Goal: Task Accomplishment & Management: Use online tool/utility

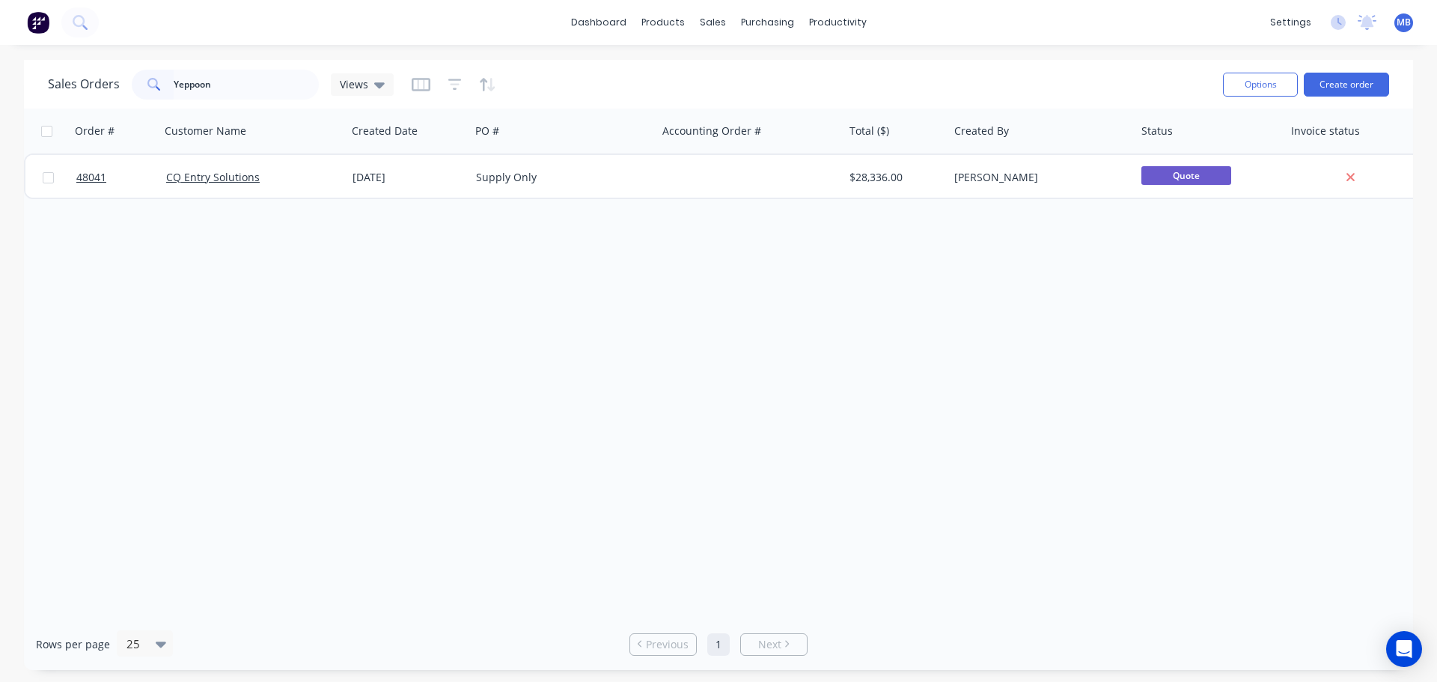
drag, startPoint x: 0, startPoint y: 0, endPoint x: 0, endPoint y: 58, distance: 58.4
click at [0, 58] on div "dashboard products sales purchasing productivity dashboard products Product Cat…" at bounding box center [718, 341] width 1437 height 682
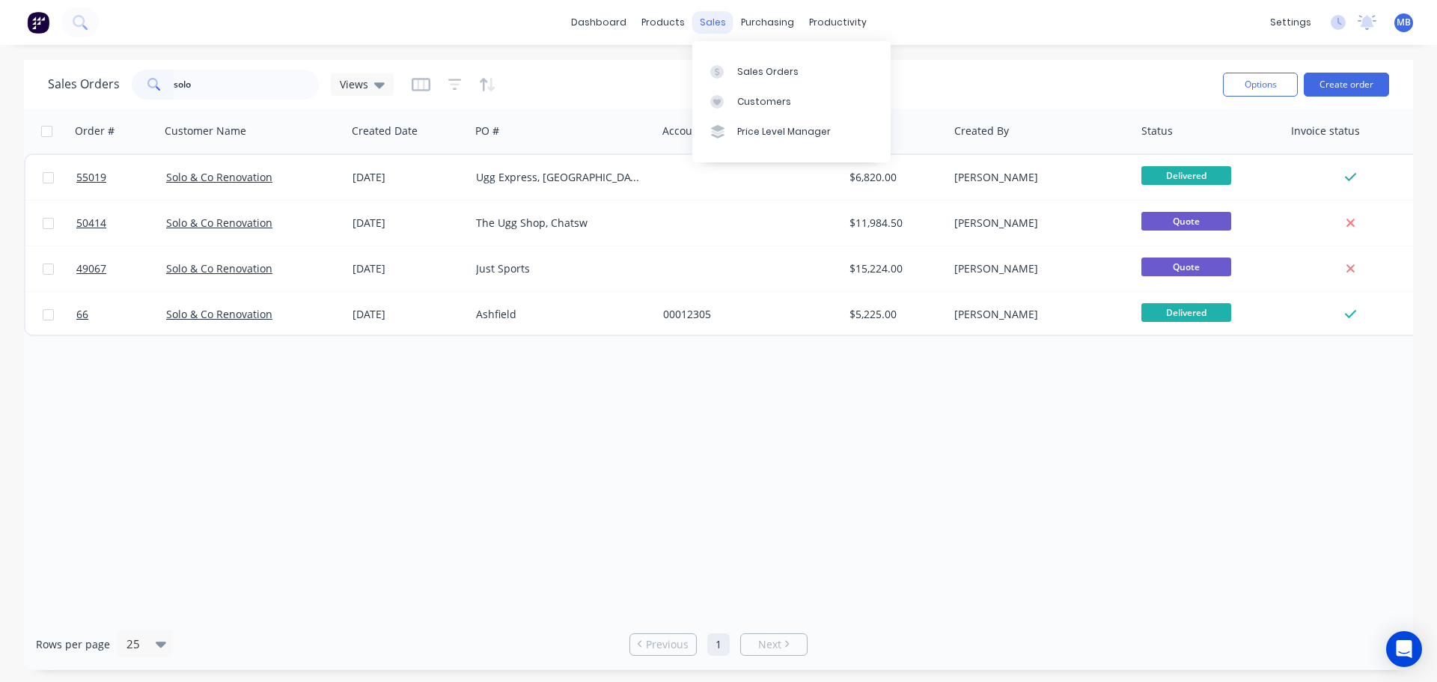
type input "solo"
click at [722, 13] on div "sales" at bounding box center [712, 22] width 41 height 22
click at [743, 73] on div "Sales Orders" at bounding box center [767, 71] width 61 height 13
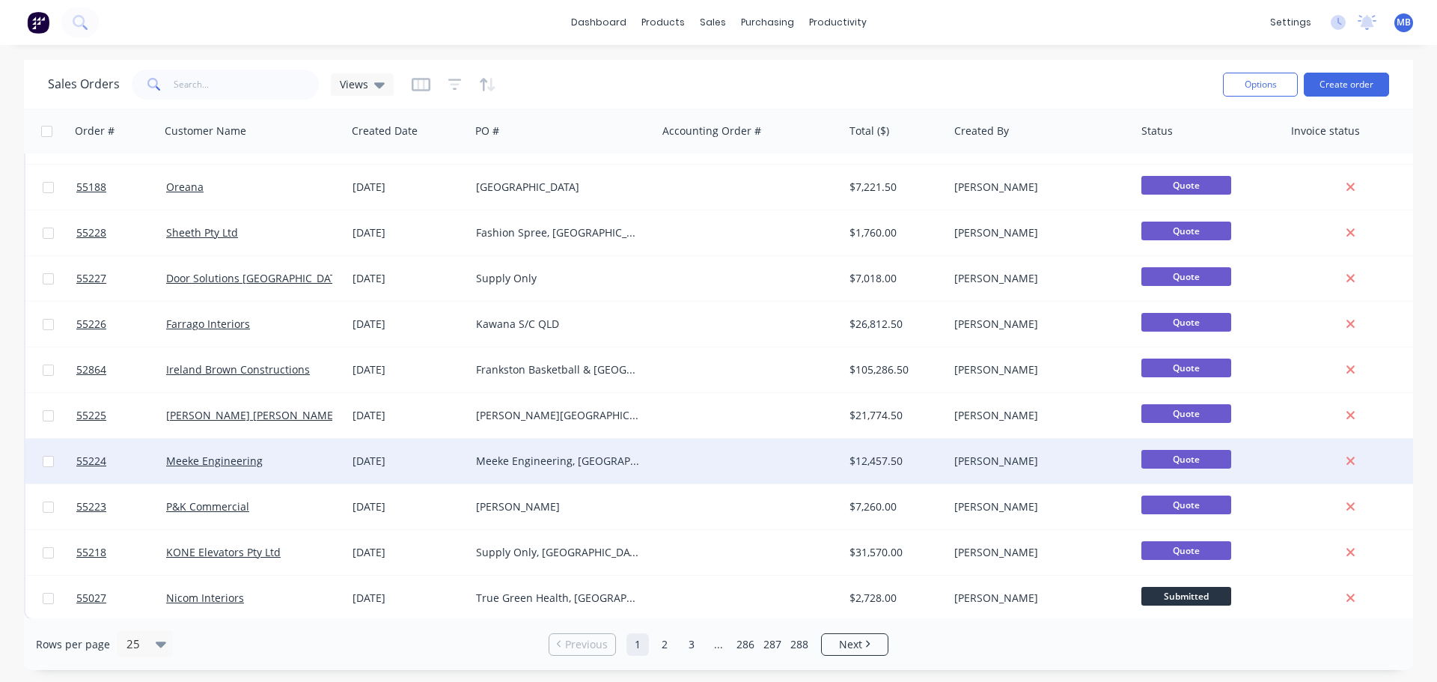
scroll to position [684, 0]
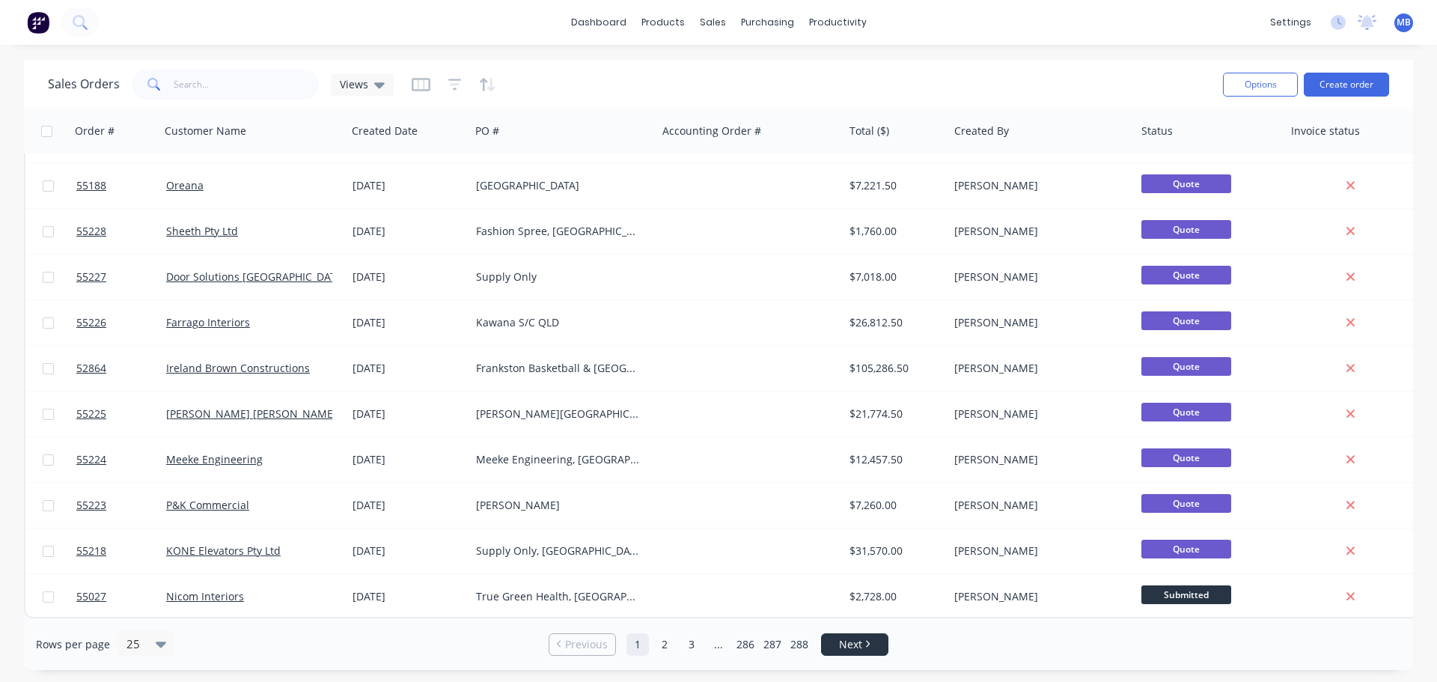
click at [851, 641] on span "Next" at bounding box center [850, 644] width 23 height 15
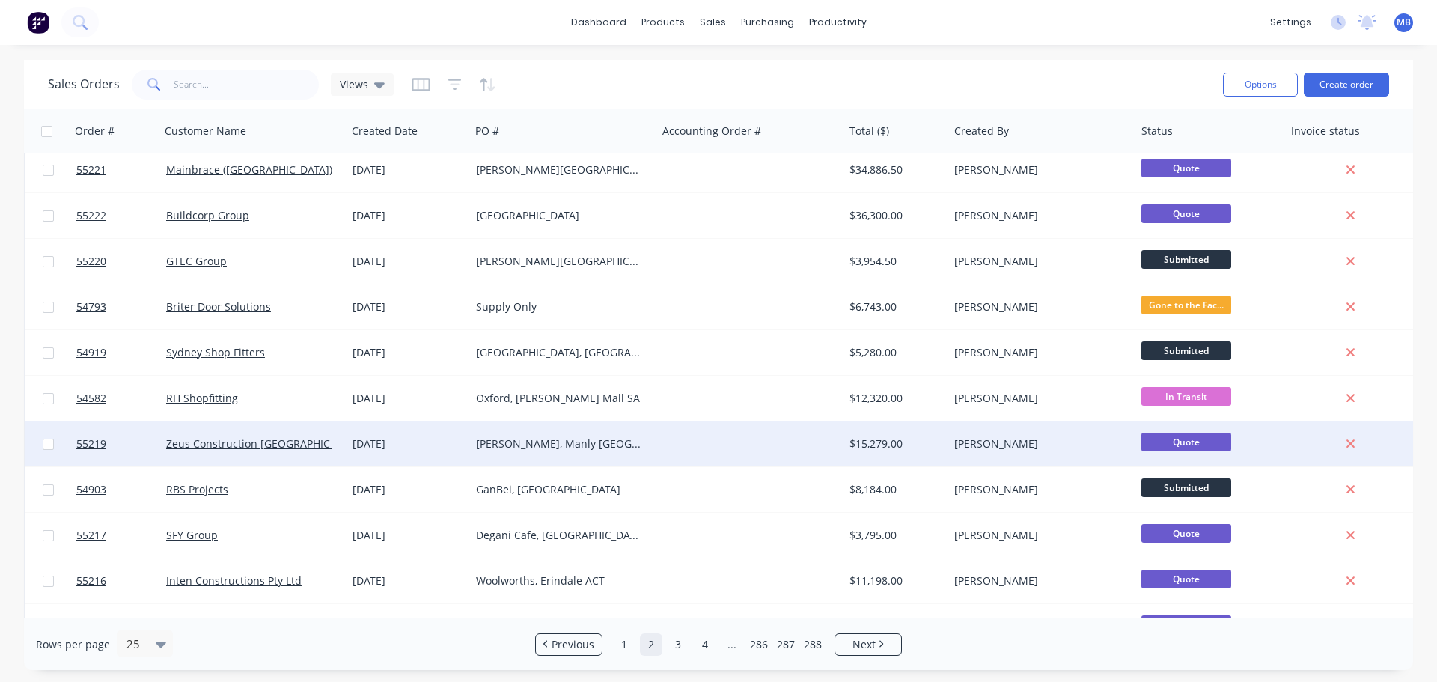
scroll to position [0, 0]
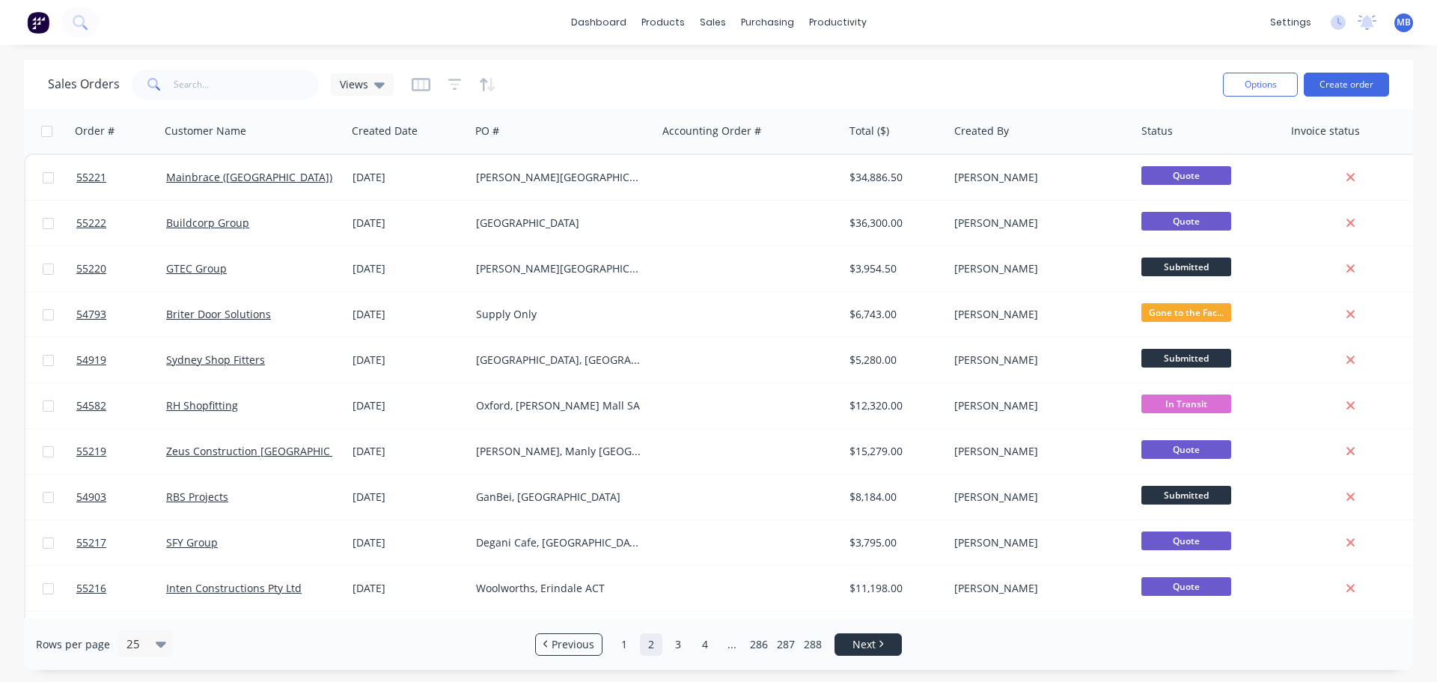
click at [875, 633] on li "Next" at bounding box center [867, 644] width 67 height 22
click at [865, 641] on span "Next" at bounding box center [863, 644] width 23 height 15
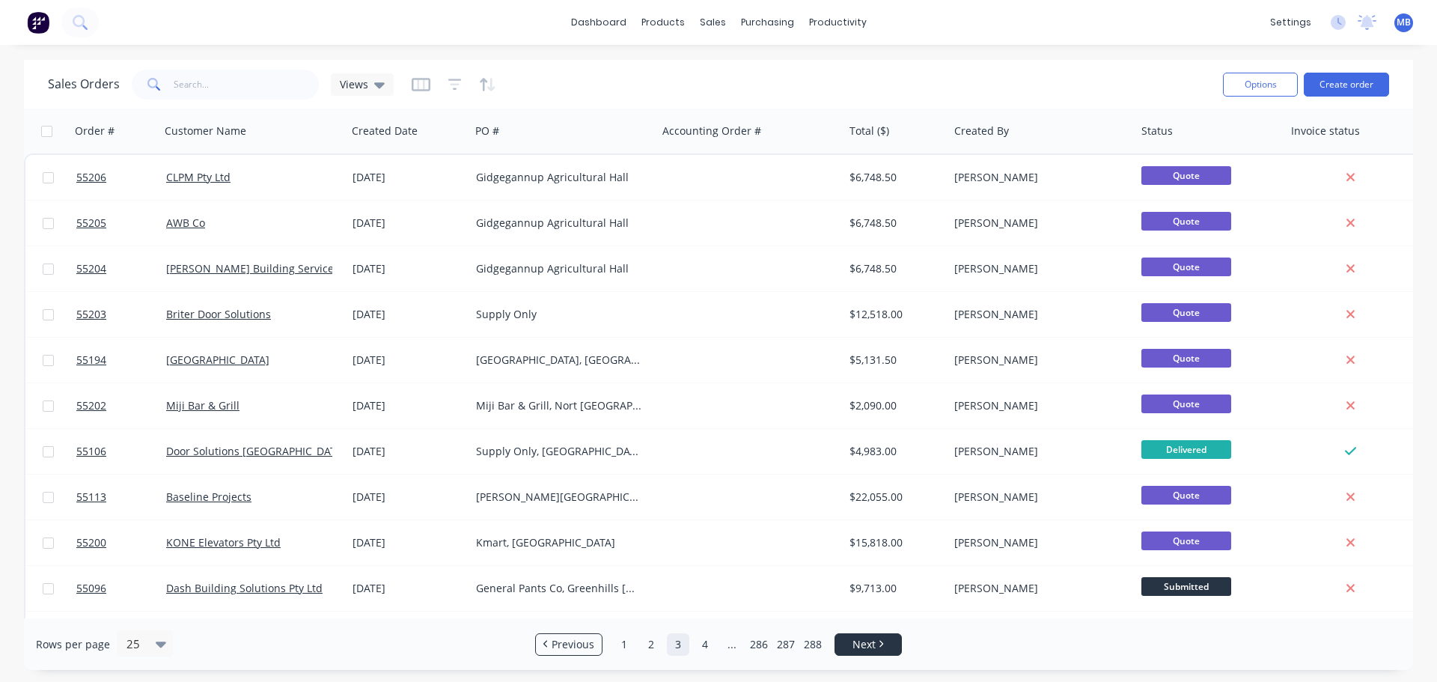
click at [865, 641] on span "Next" at bounding box center [863, 644] width 23 height 15
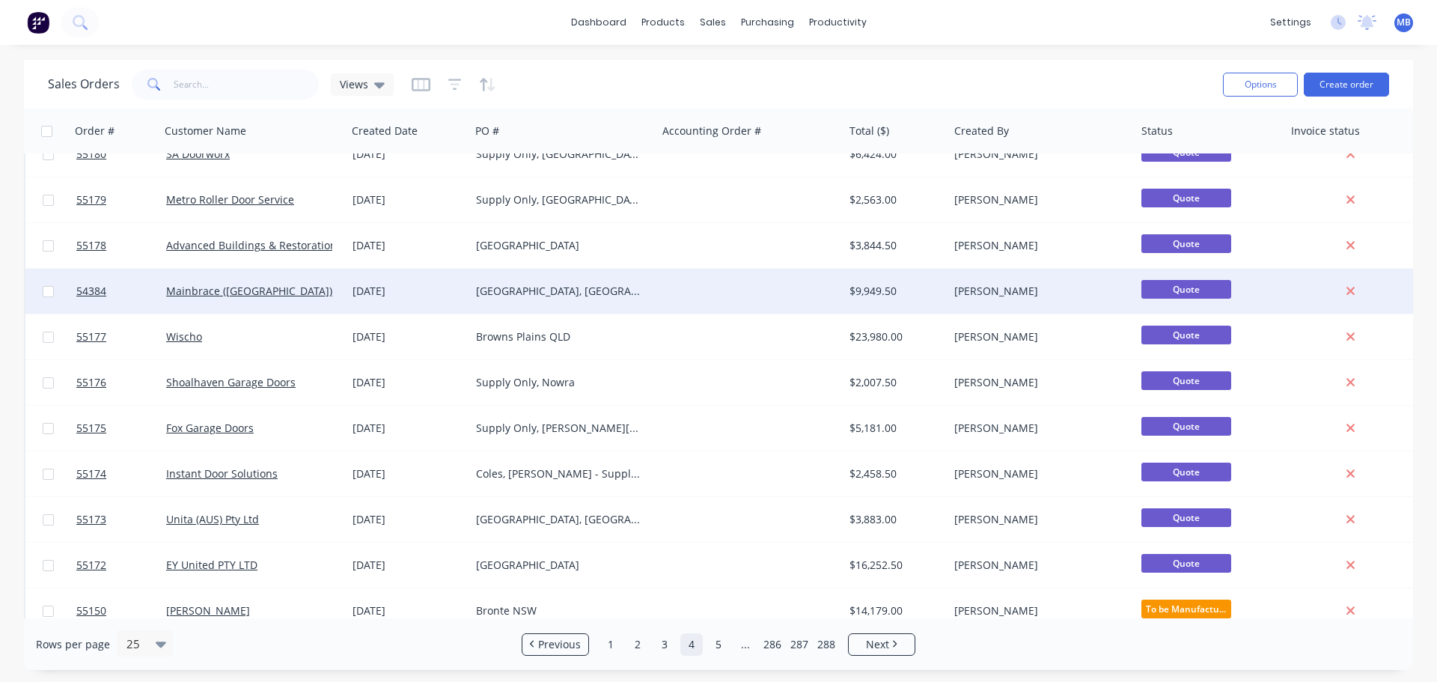
scroll to position [374, 0]
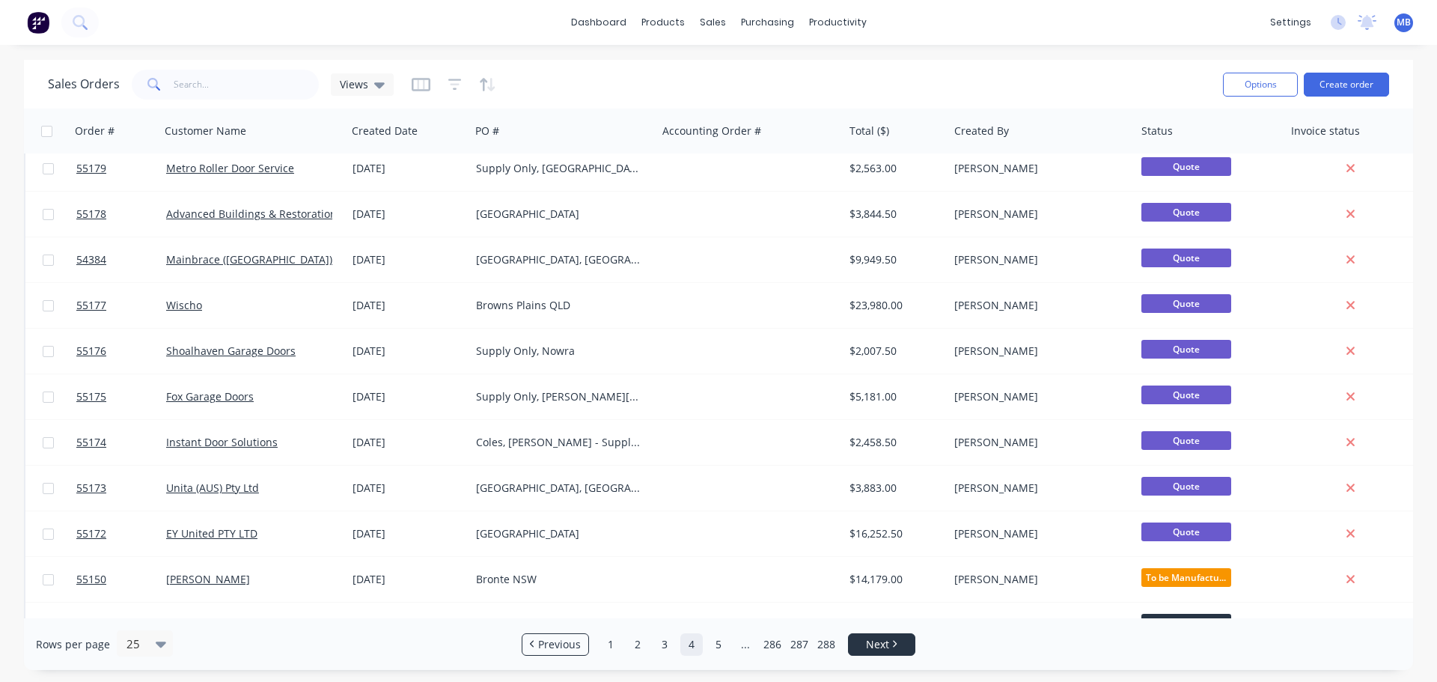
click at [881, 648] on span "Next" at bounding box center [877, 644] width 23 height 15
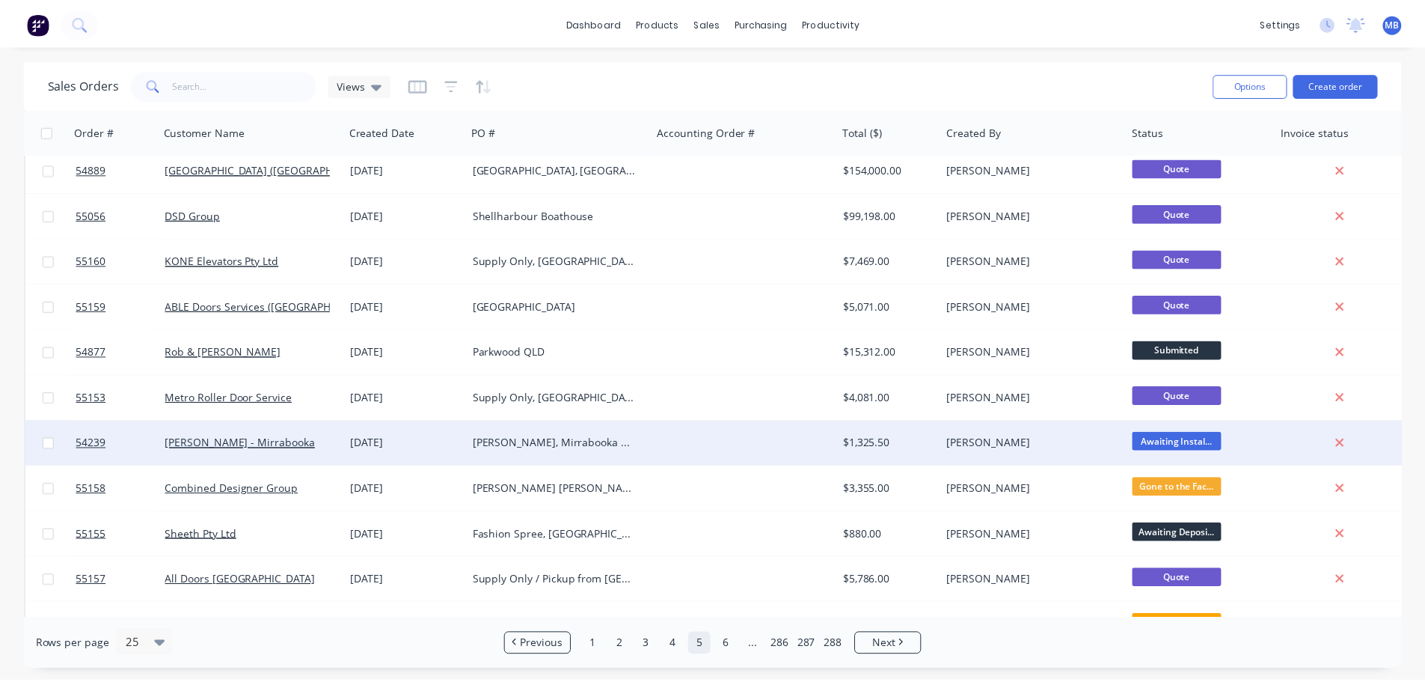
scroll to position [224, 0]
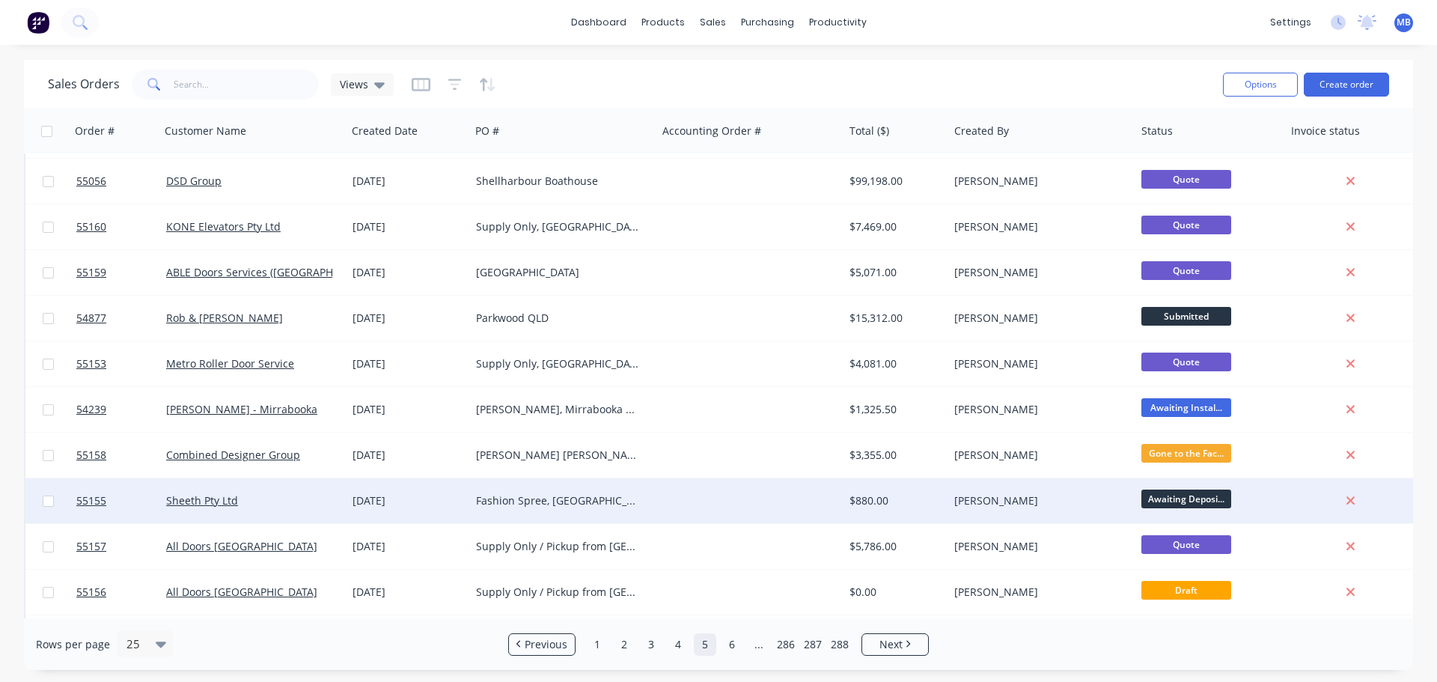
click at [803, 503] on div at bounding box center [750, 500] width 187 height 45
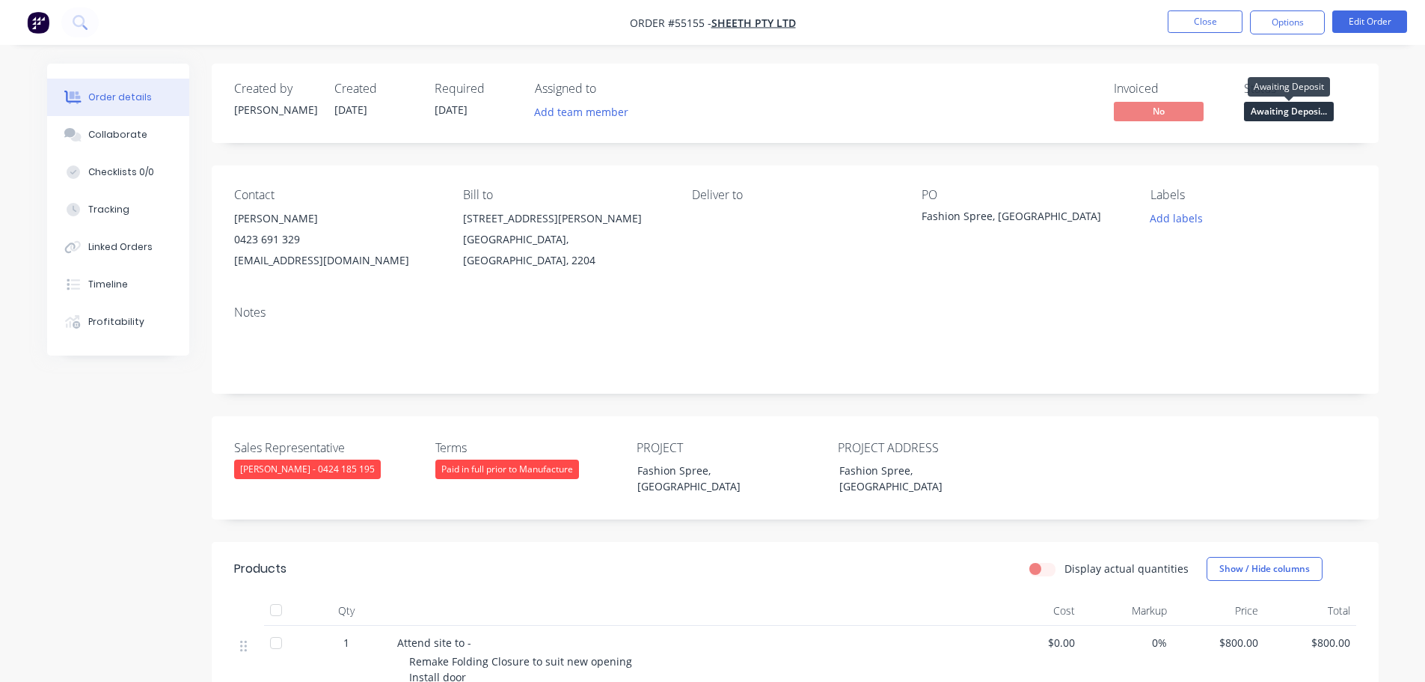
click at [1266, 111] on span "Awaiting Deposi..." at bounding box center [1289, 111] width 90 height 19
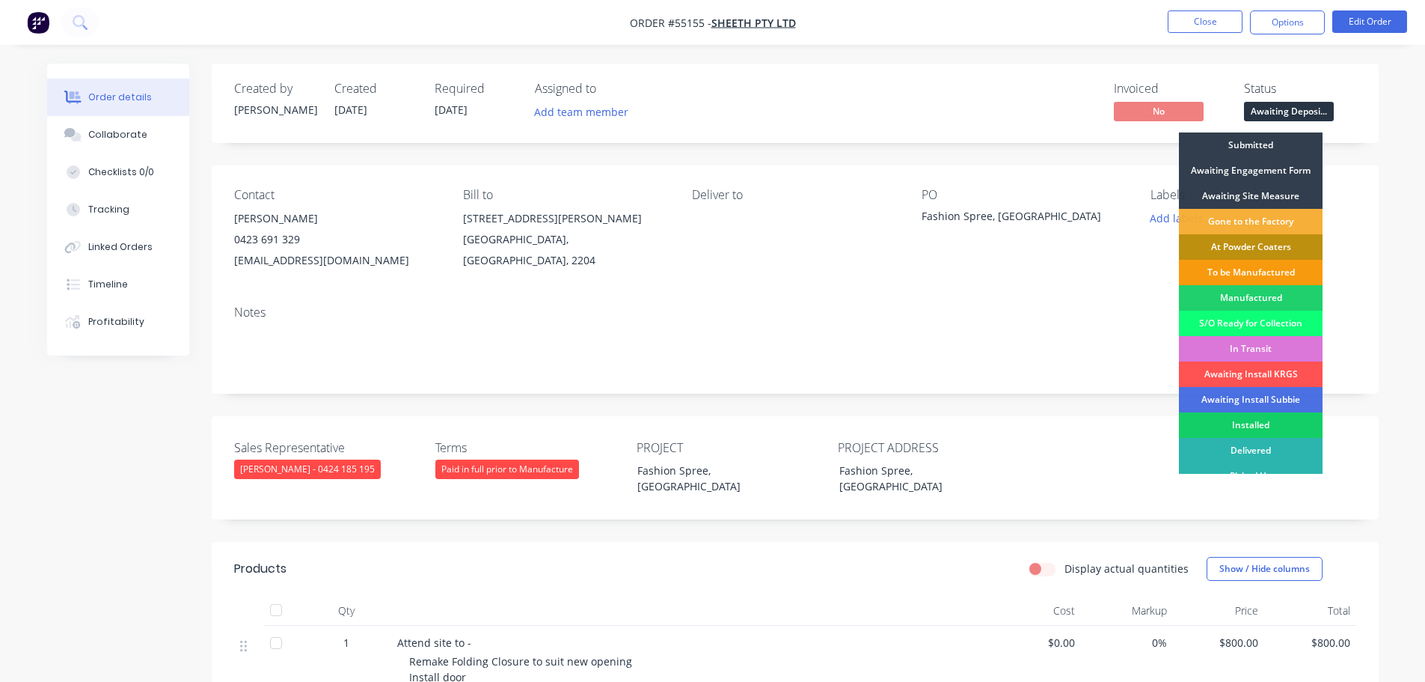
click at [1236, 423] on div "Installed" at bounding box center [1251, 424] width 144 height 25
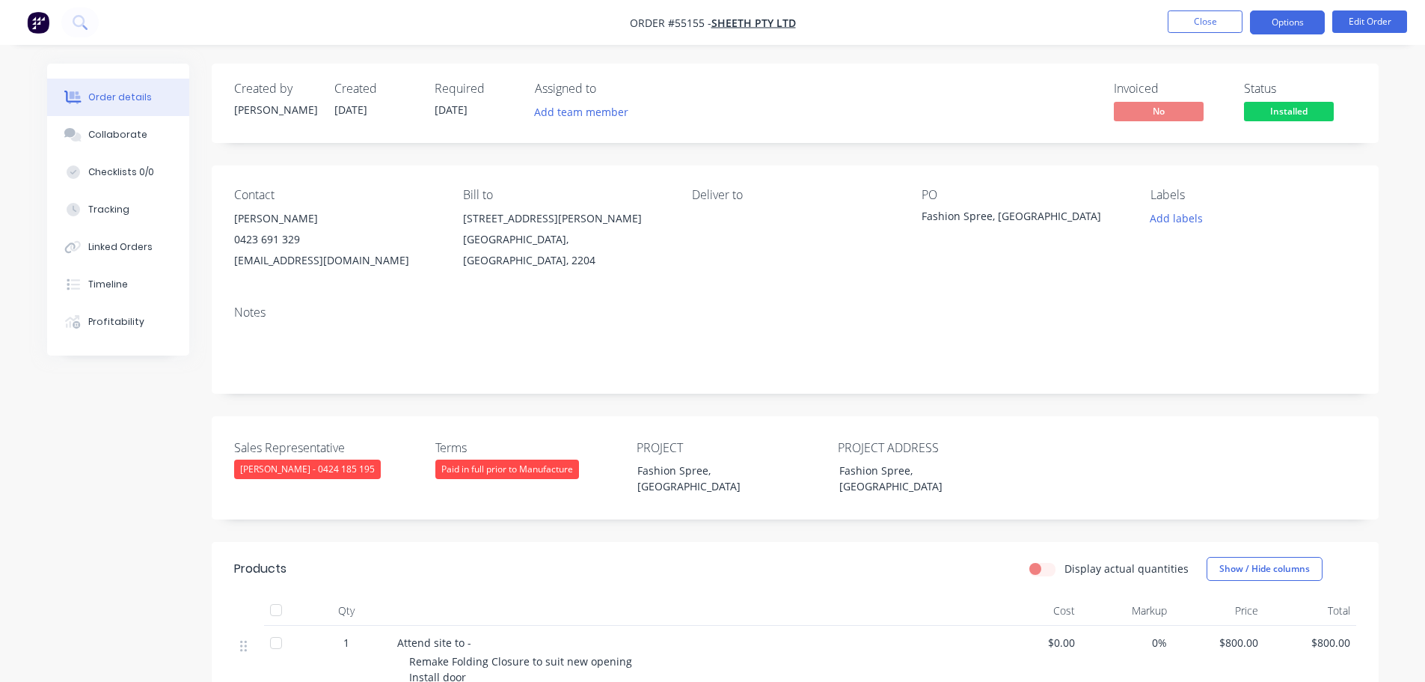
click at [1291, 20] on button "Options" at bounding box center [1287, 22] width 75 height 24
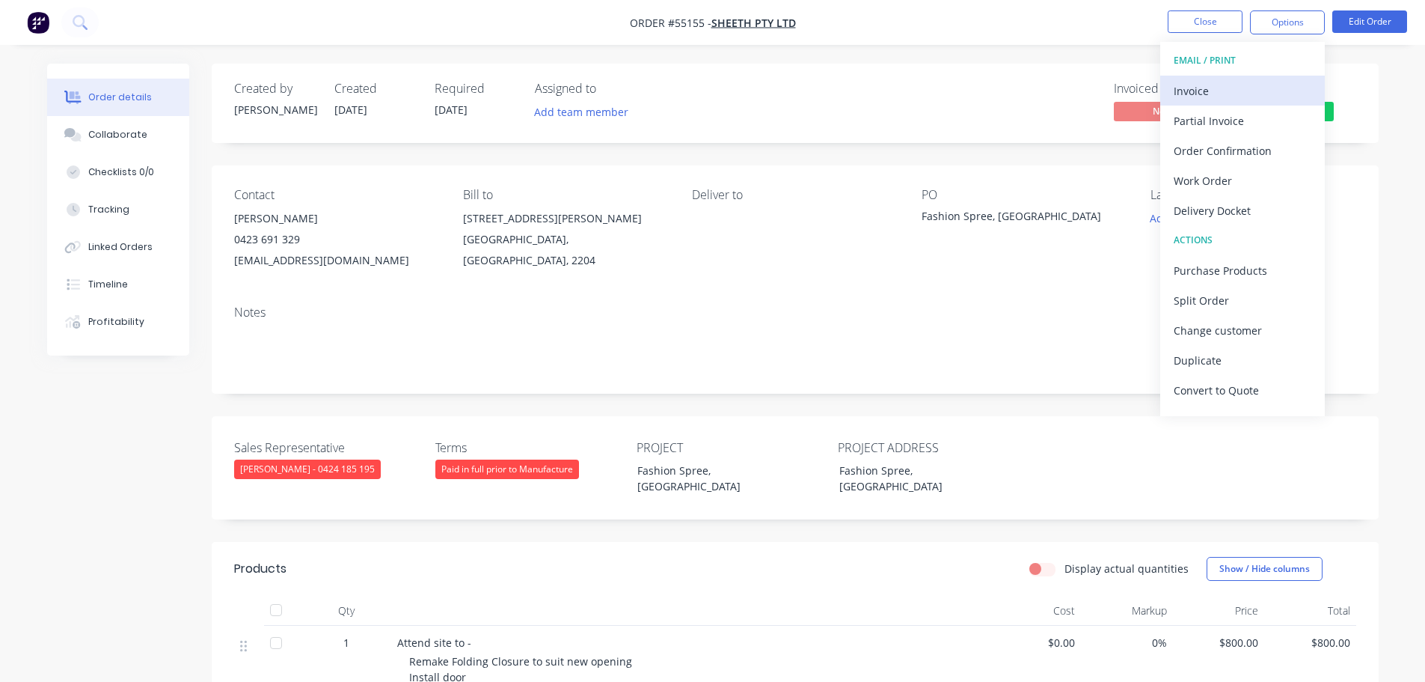
click at [1190, 103] on button "Invoice" at bounding box center [1242, 91] width 165 height 30
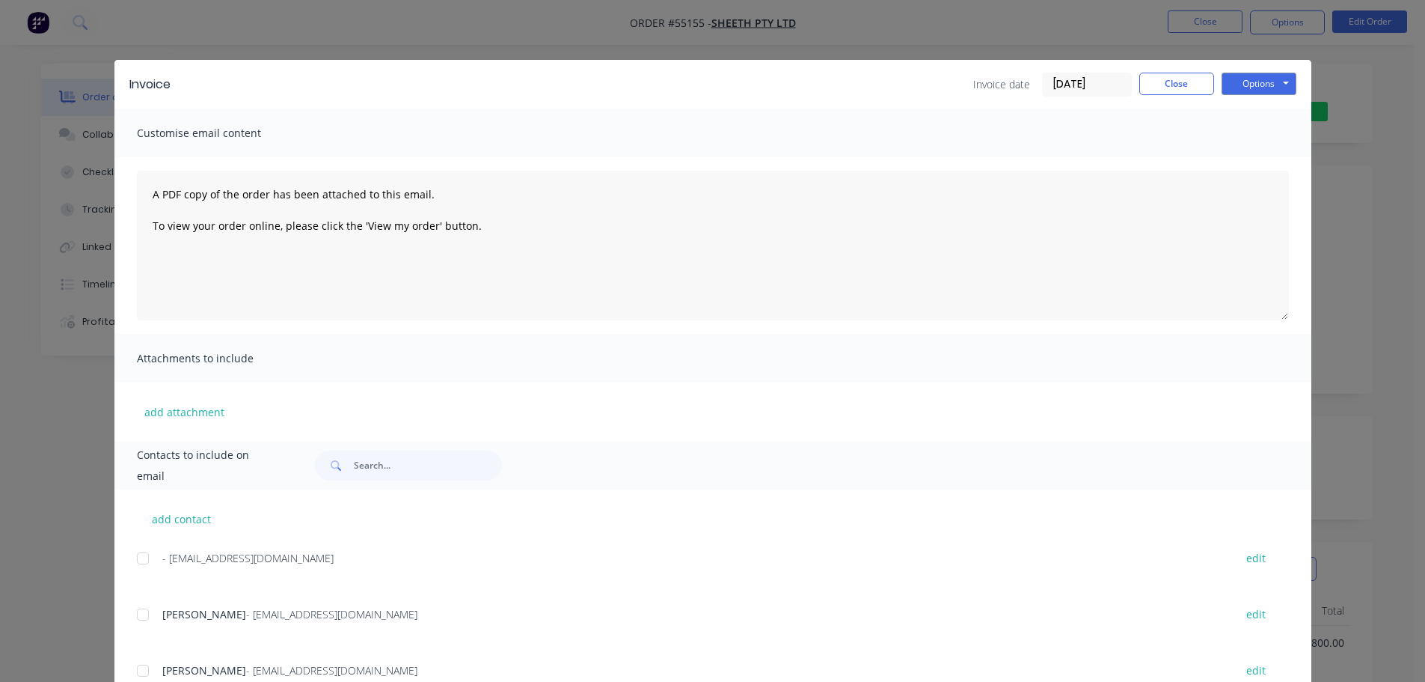
click at [1255, 95] on div "Options Preview Print Email" at bounding box center [1259, 85] width 75 height 24
click at [1242, 88] on button "Options" at bounding box center [1259, 84] width 75 height 22
click at [1232, 135] on button "Print" at bounding box center [1270, 135] width 96 height 25
click at [1164, 85] on button "Close" at bounding box center [1177, 84] width 75 height 22
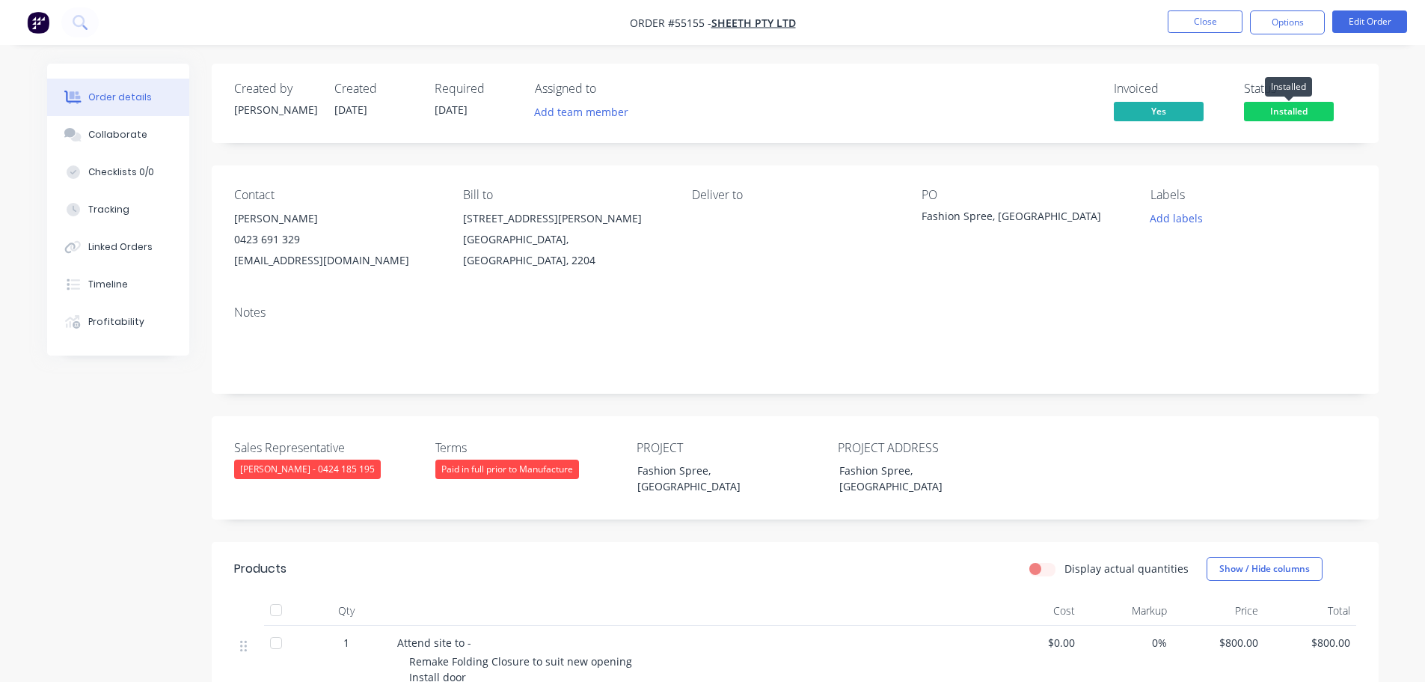
click at [1261, 107] on span "Installed" at bounding box center [1289, 111] width 90 height 19
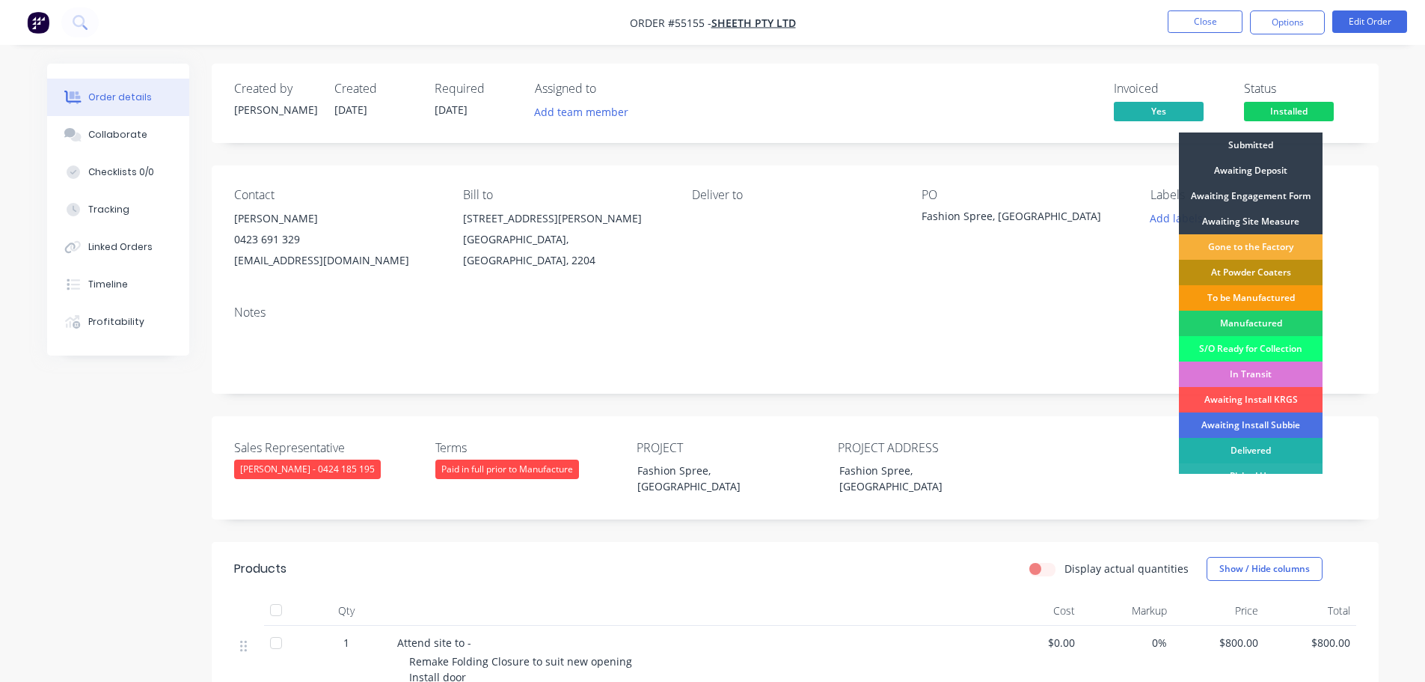
click at [1241, 446] on div "Delivered" at bounding box center [1251, 450] width 144 height 25
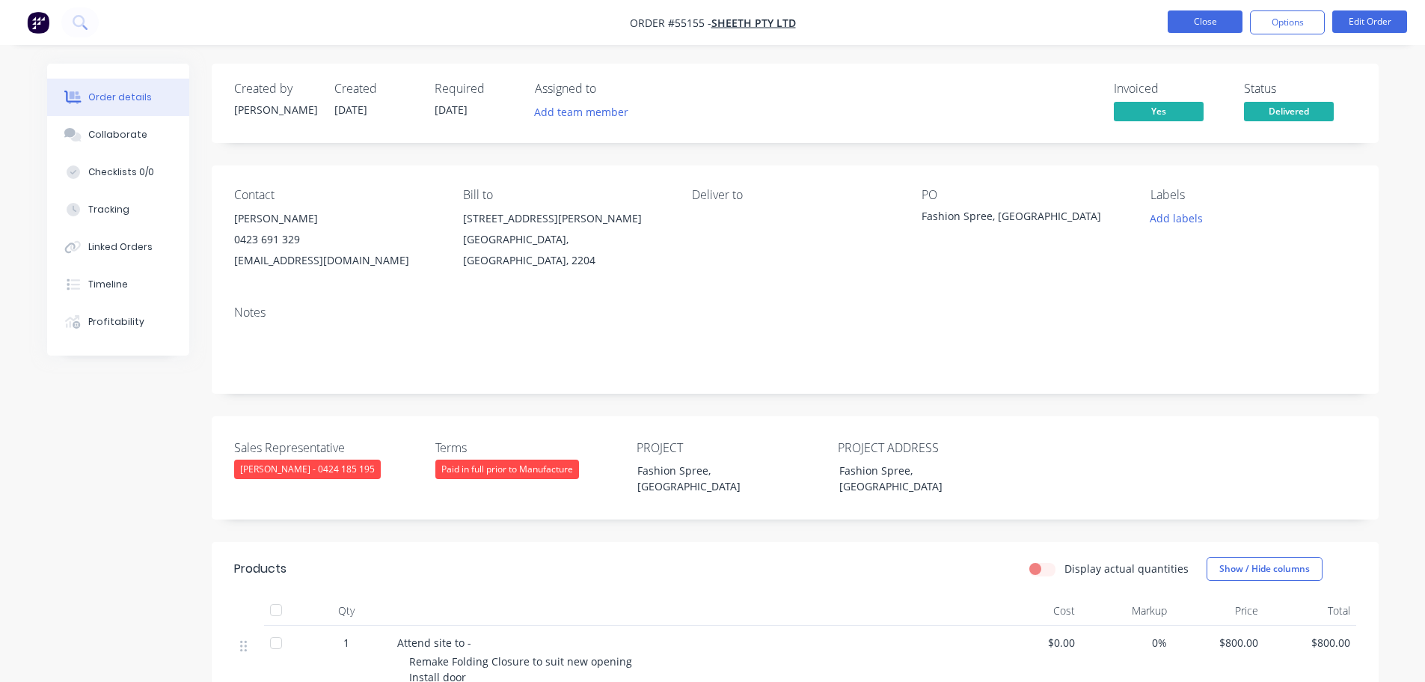
click at [1197, 19] on button "Close" at bounding box center [1205, 21] width 75 height 22
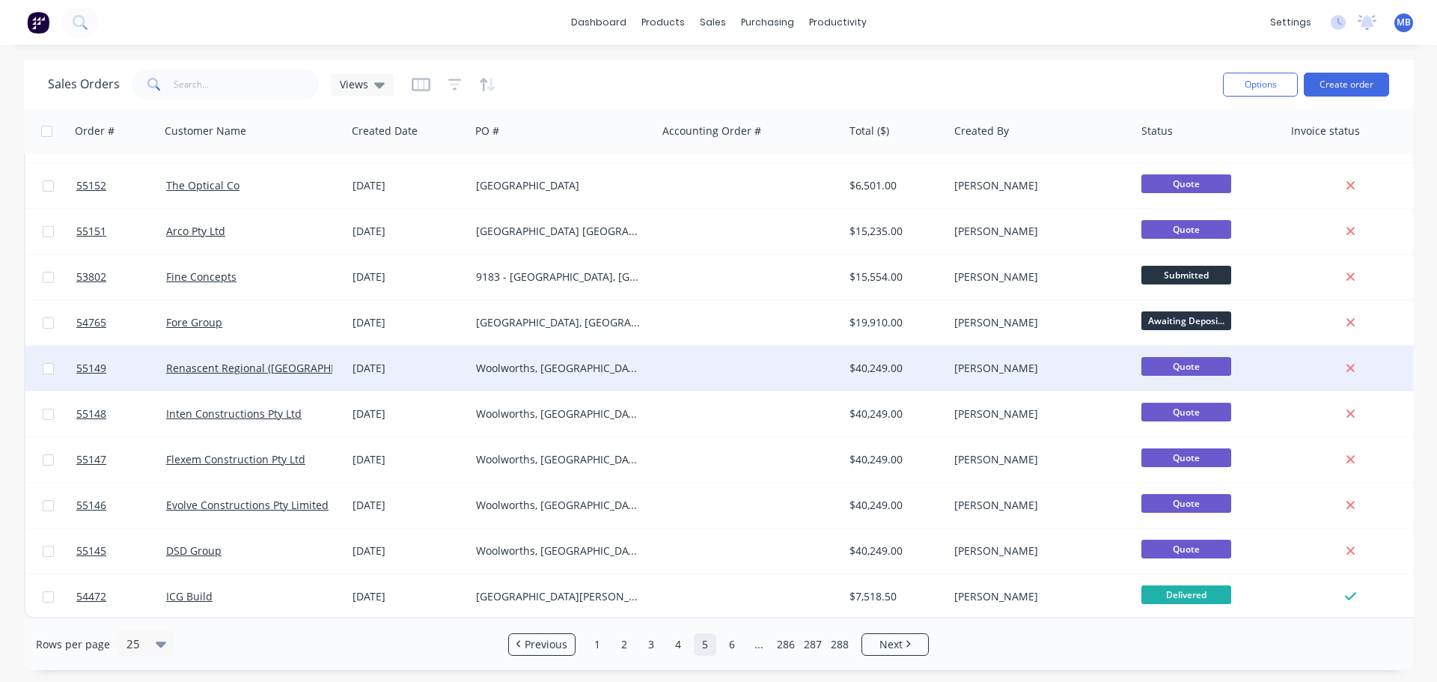
scroll to position [684, 0]
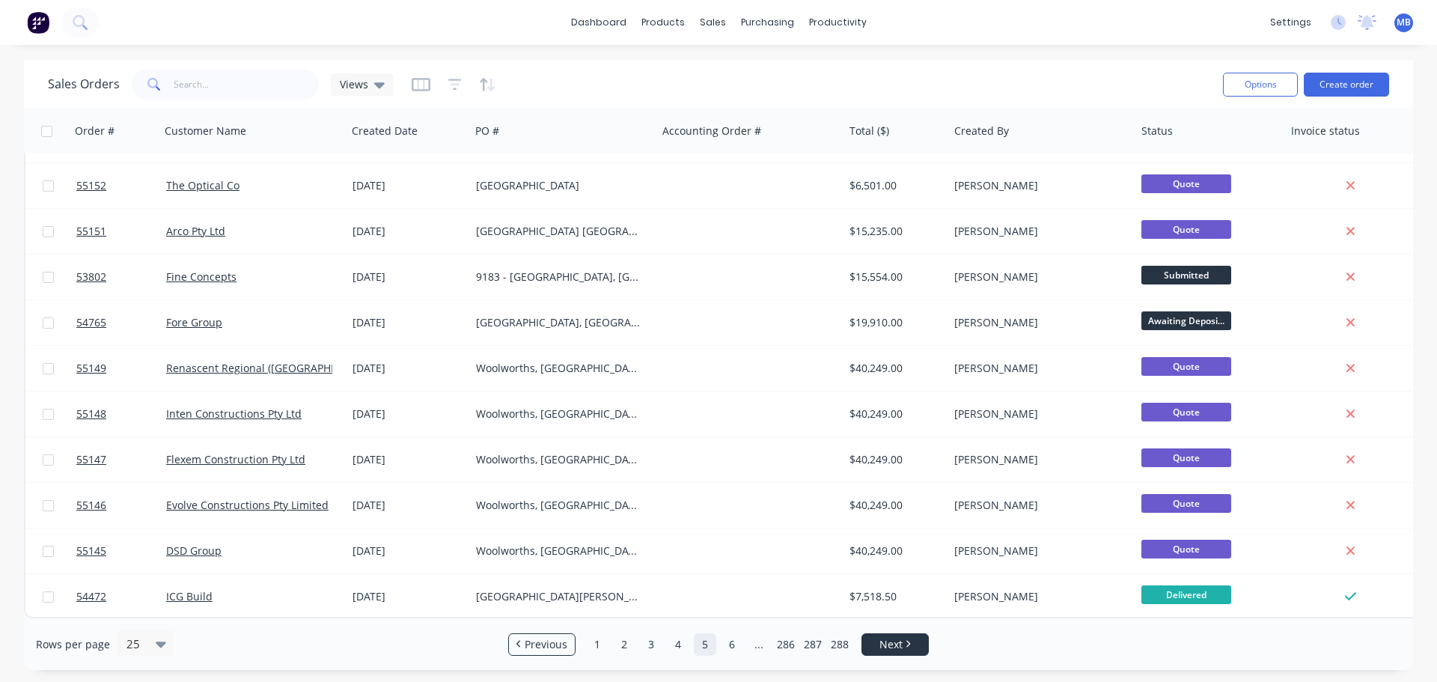
click at [878, 641] on link "Next" at bounding box center [895, 644] width 66 height 15
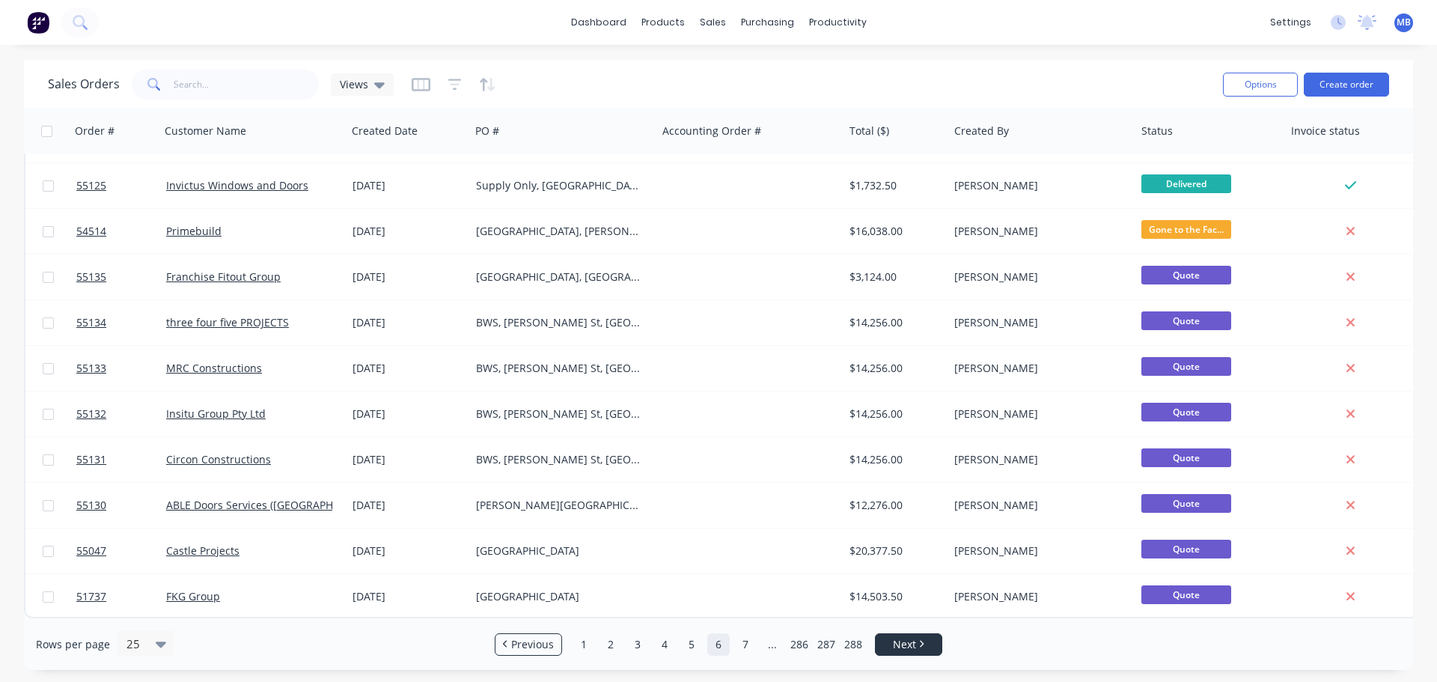
click at [927, 649] on link "Next" at bounding box center [908, 644] width 66 height 15
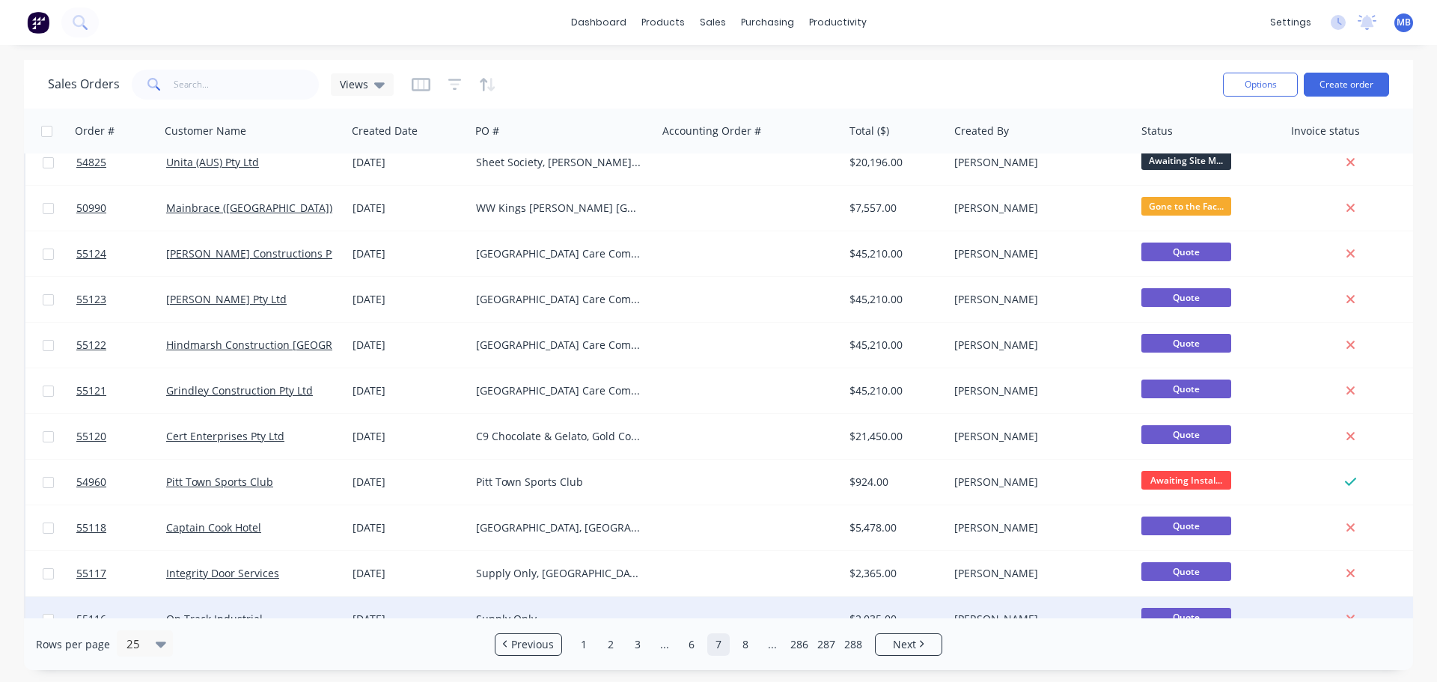
scroll to position [449, 0]
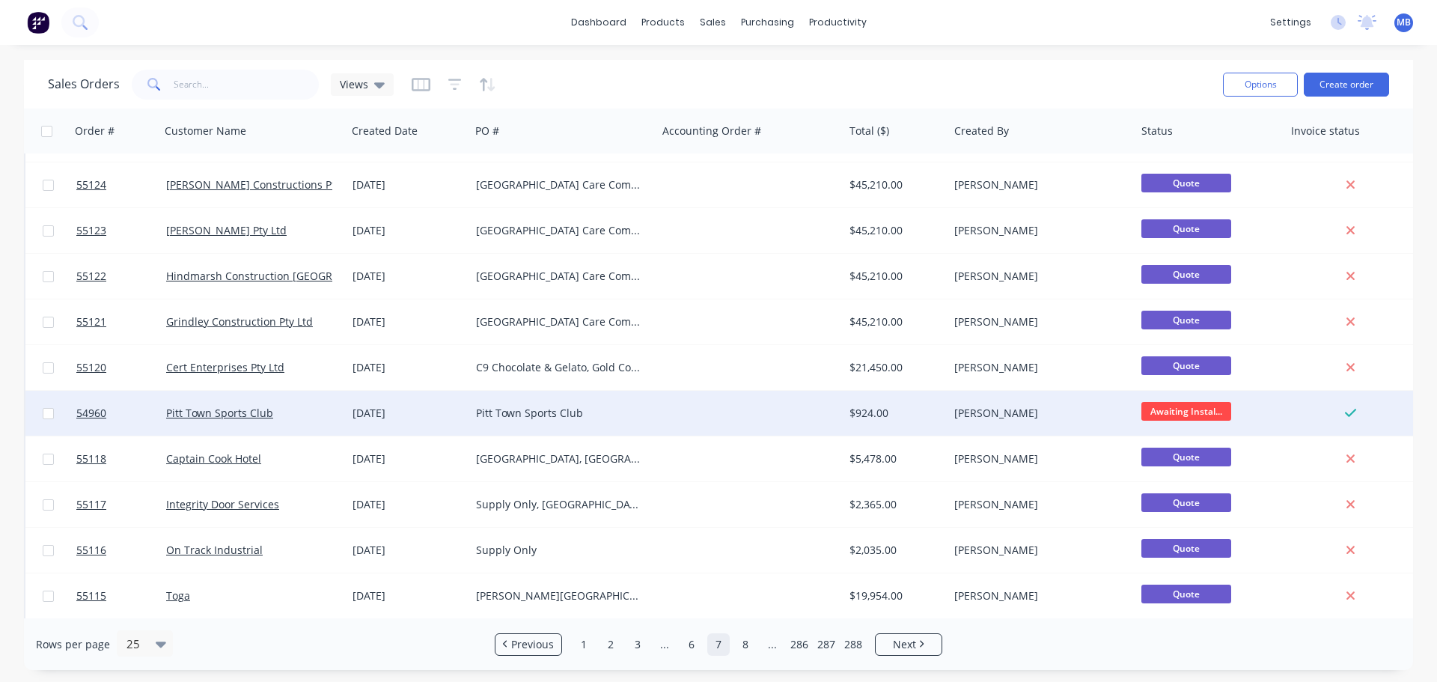
click at [1141, 413] on span "Awaiting Instal..." at bounding box center [1186, 411] width 90 height 19
click at [1071, 418] on div "[PERSON_NAME]" at bounding box center [1037, 413] width 166 height 15
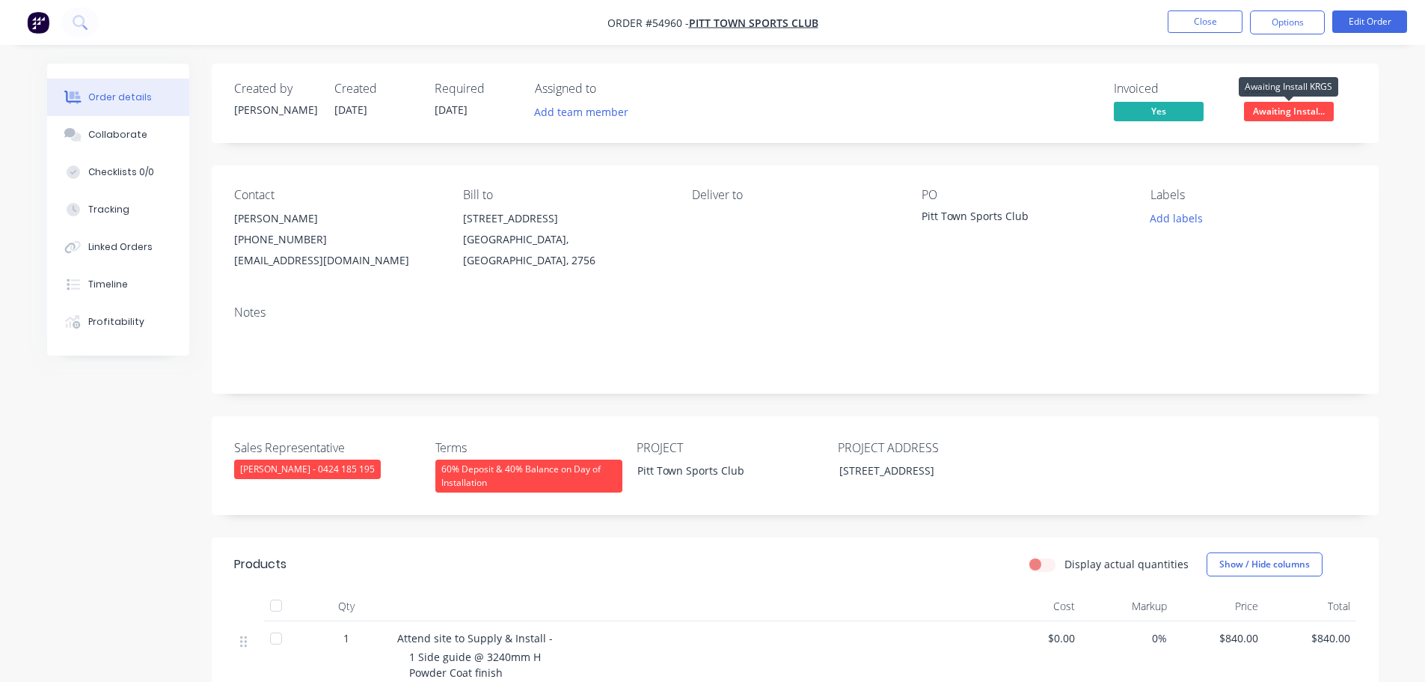
click at [1285, 105] on span "Awaiting Instal..." at bounding box center [1289, 111] width 90 height 19
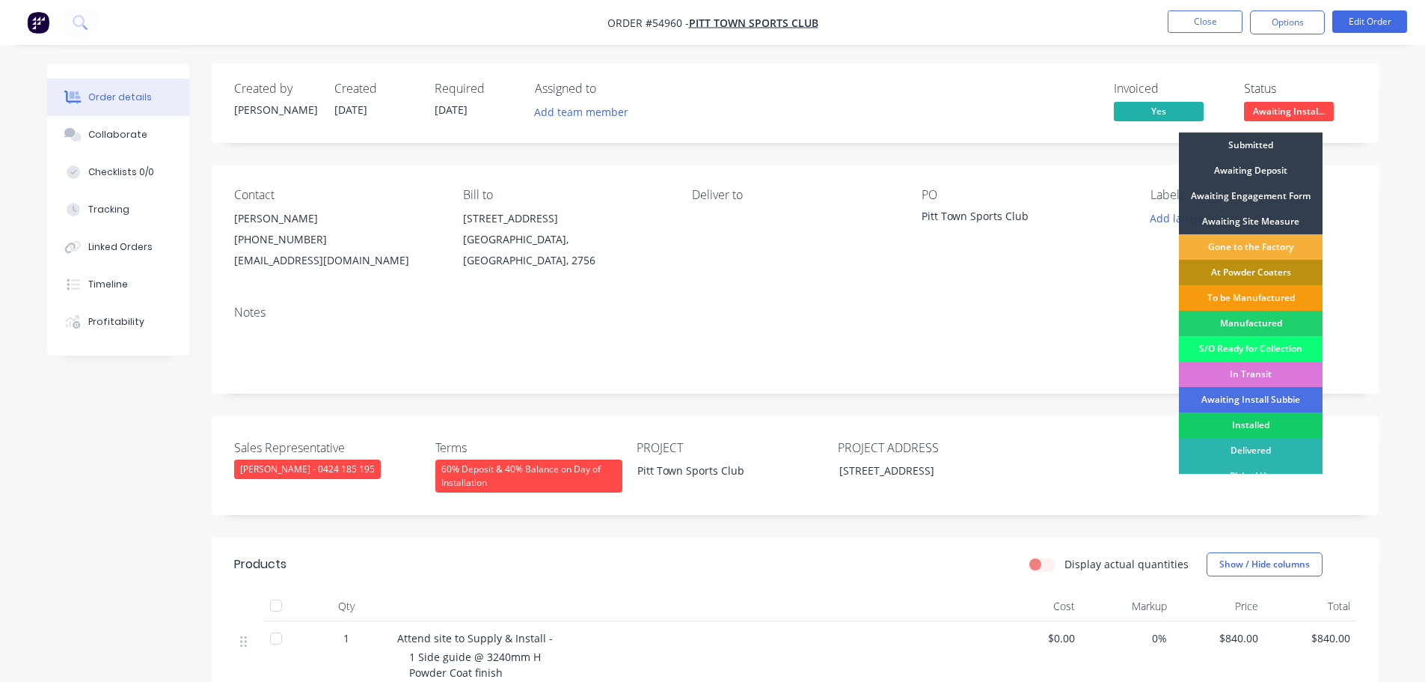
click at [1253, 423] on div "Installed" at bounding box center [1251, 424] width 144 height 25
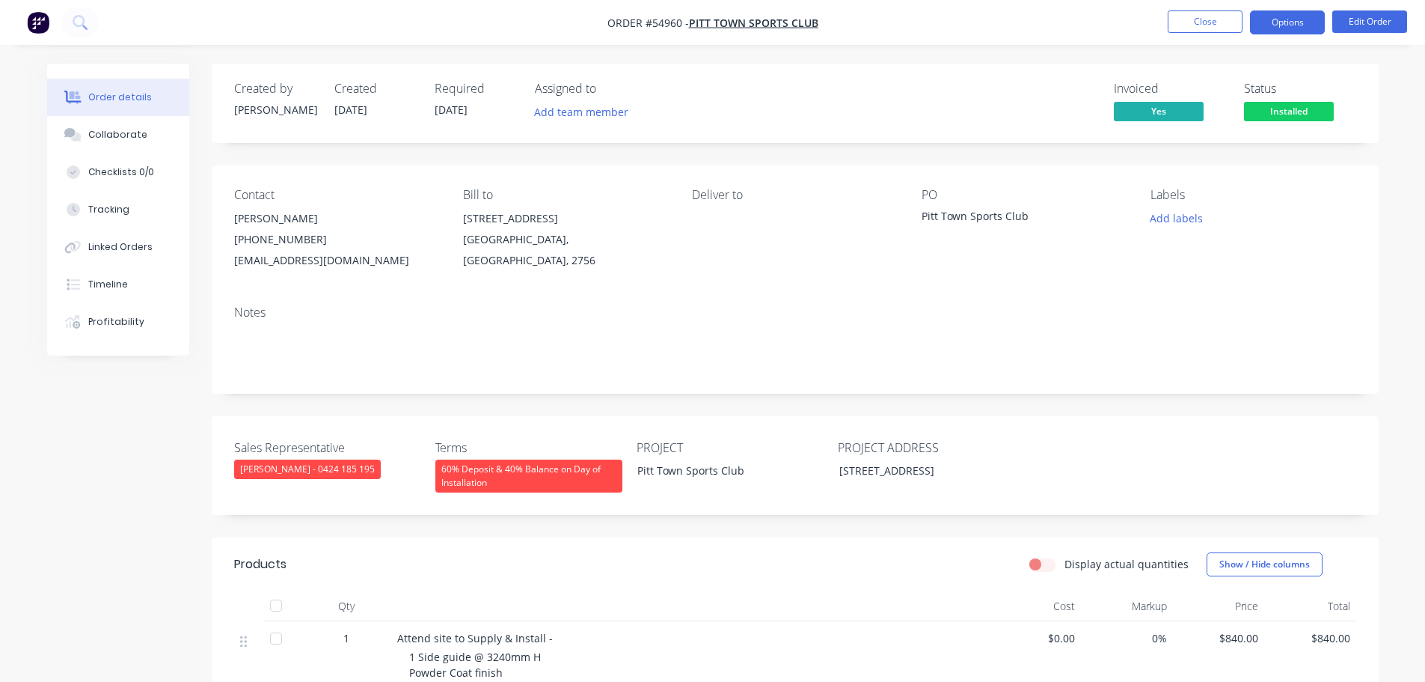
click at [1288, 18] on button "Options" at bounding box center [1287, 22] width 75 height 24
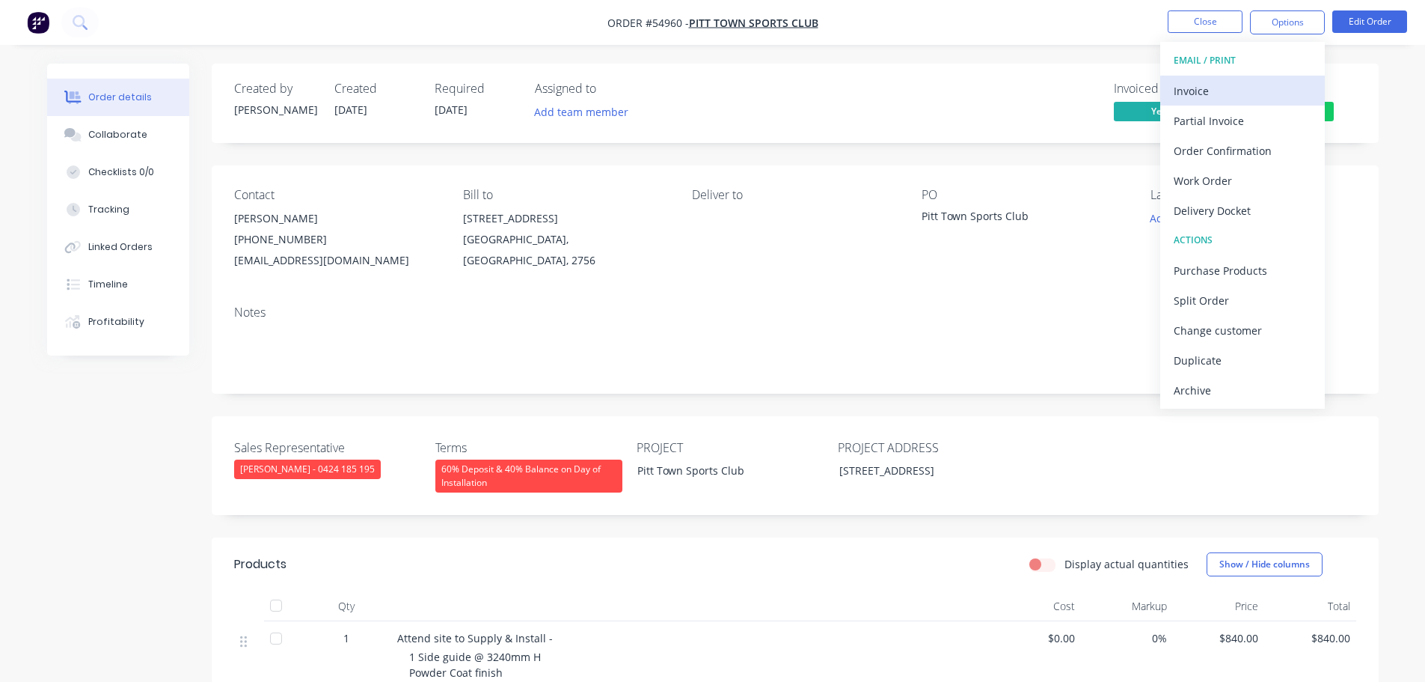
click at [1190, 89] on div "Invoice" at bounding box center [1243, 91] width 138 height 22
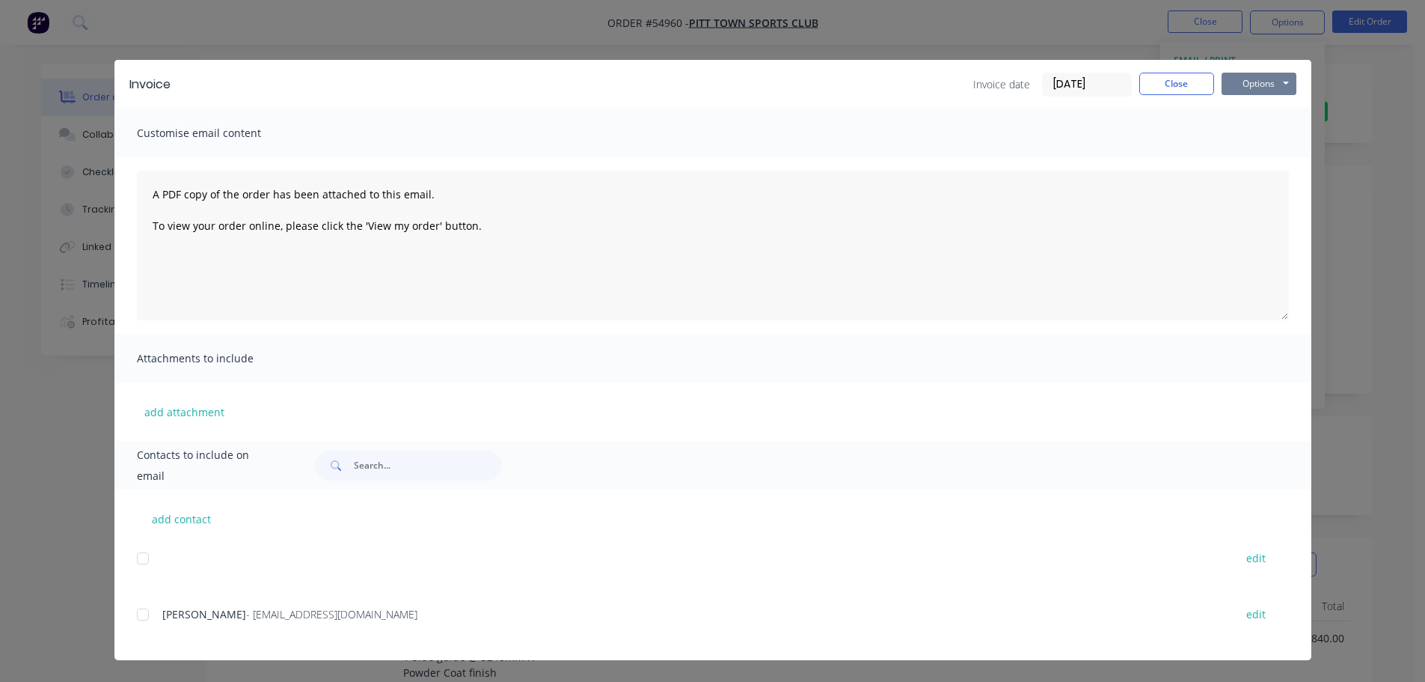
click at [1256, 80] on button "Options" at bounding box center [1259, 84] width 75 height 22
click at [1242, 134] on button "Print" at bounding box center [1270, 135] width 96 height 25
click at [1188, 87] on button "Close" at bounding box center [1177, 84] width 75 height 22
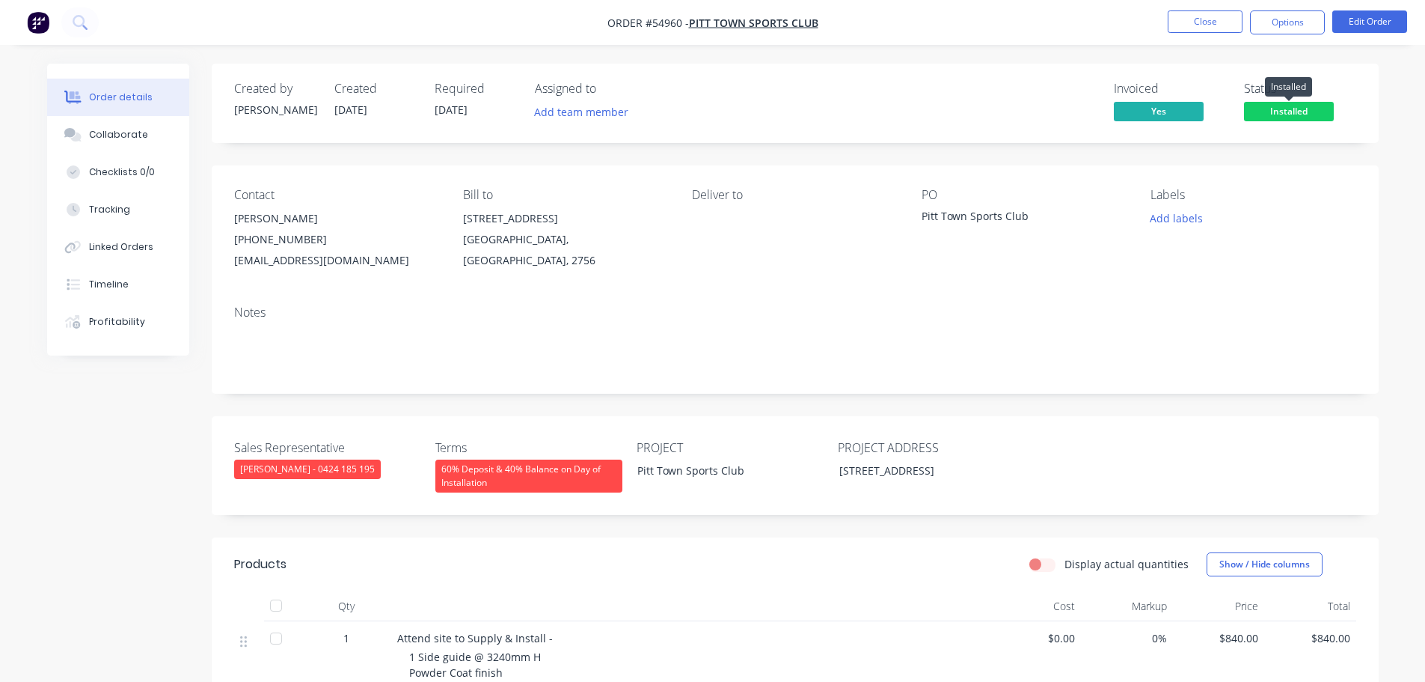
click at [1258, 111] on span "Installed" at bounding box center [1289, 111] width 90 height 19
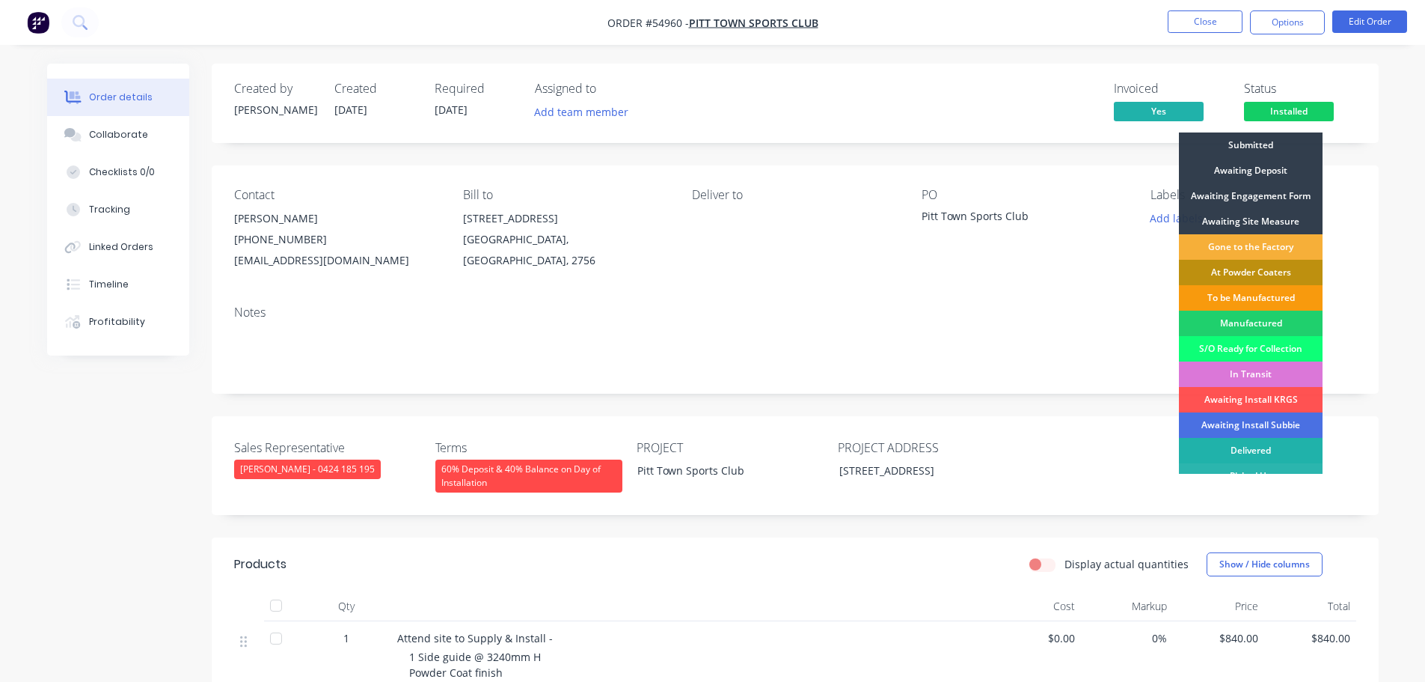
click at [1233, 450] on div "Delivered" at bounding box center [1251, 450] width 144 height 25
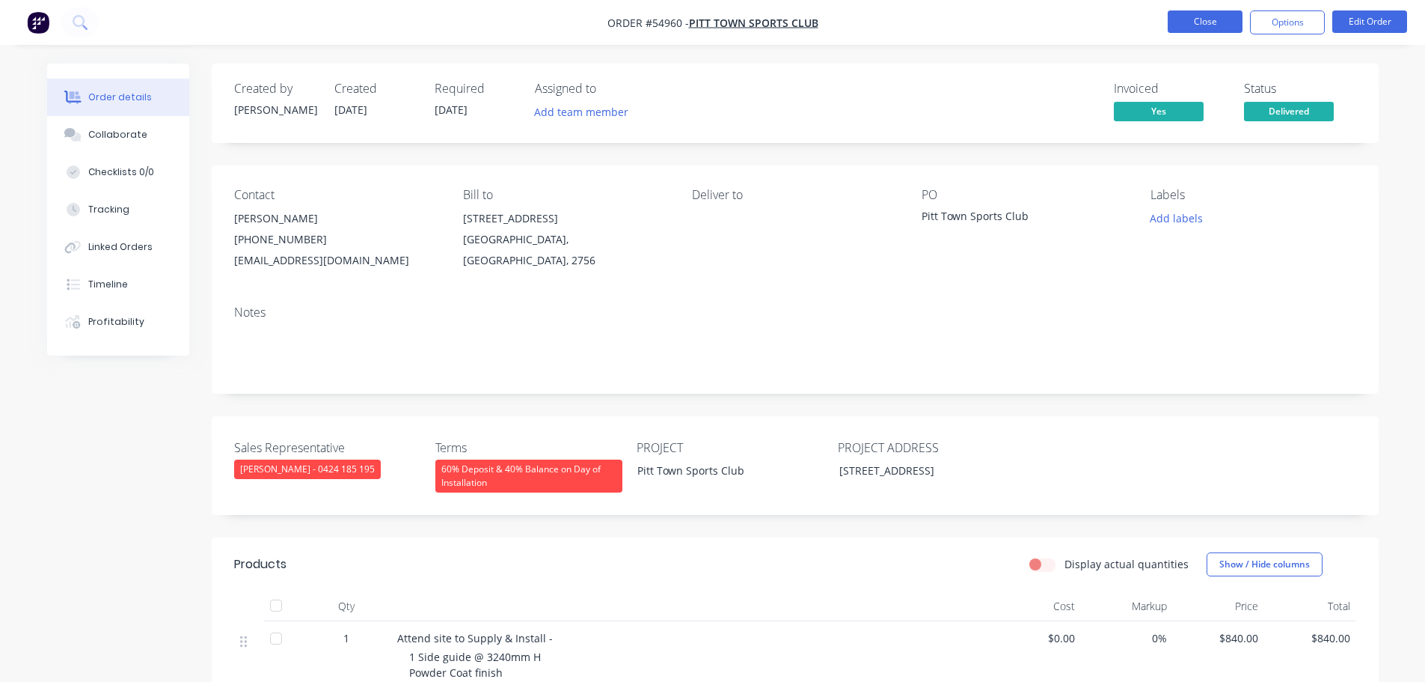
click at [1193, 30] on button "Close" at bounding box center [1205, 21] width 75 height 22
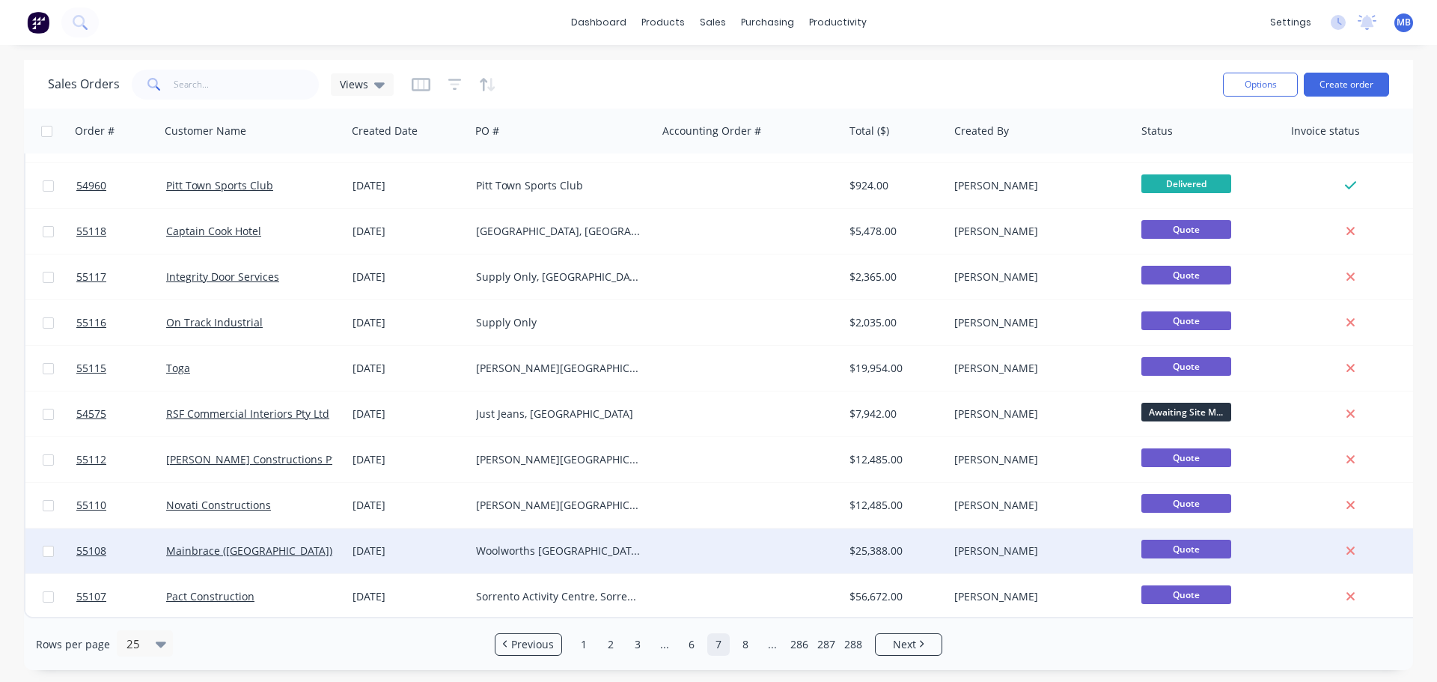
scroll to position [684, 0]
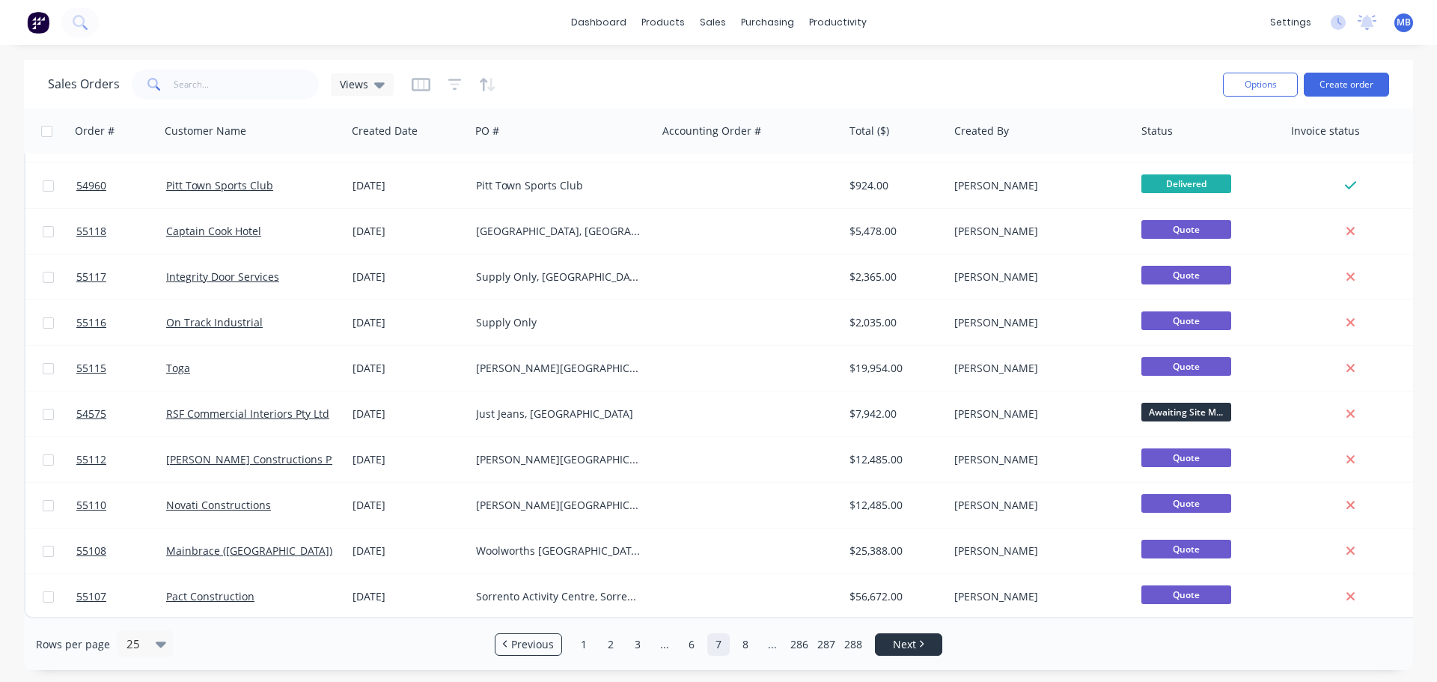
click at [922, 648] on link "Next" at bounding box center [908, 644] width 66 height 15
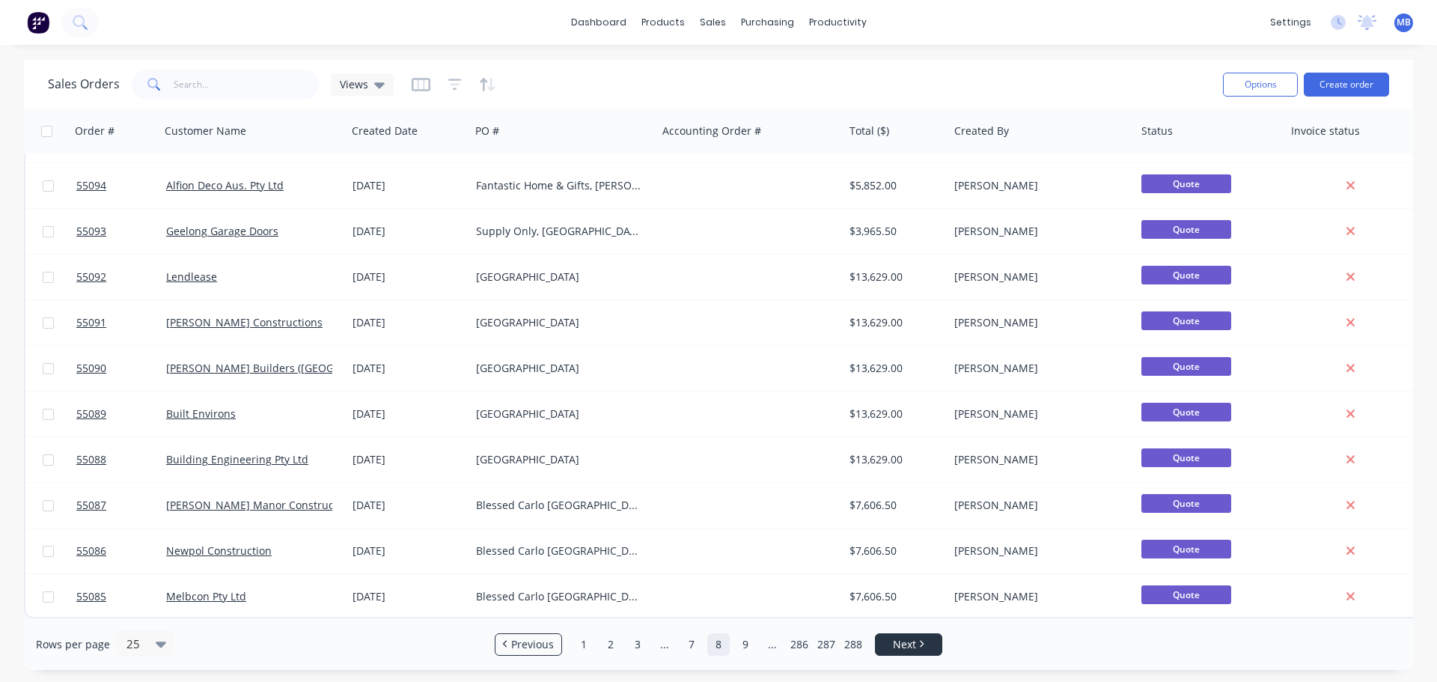
click at [925, 640] on link "Next" at bounding box center [908, 644] width 66 height 15
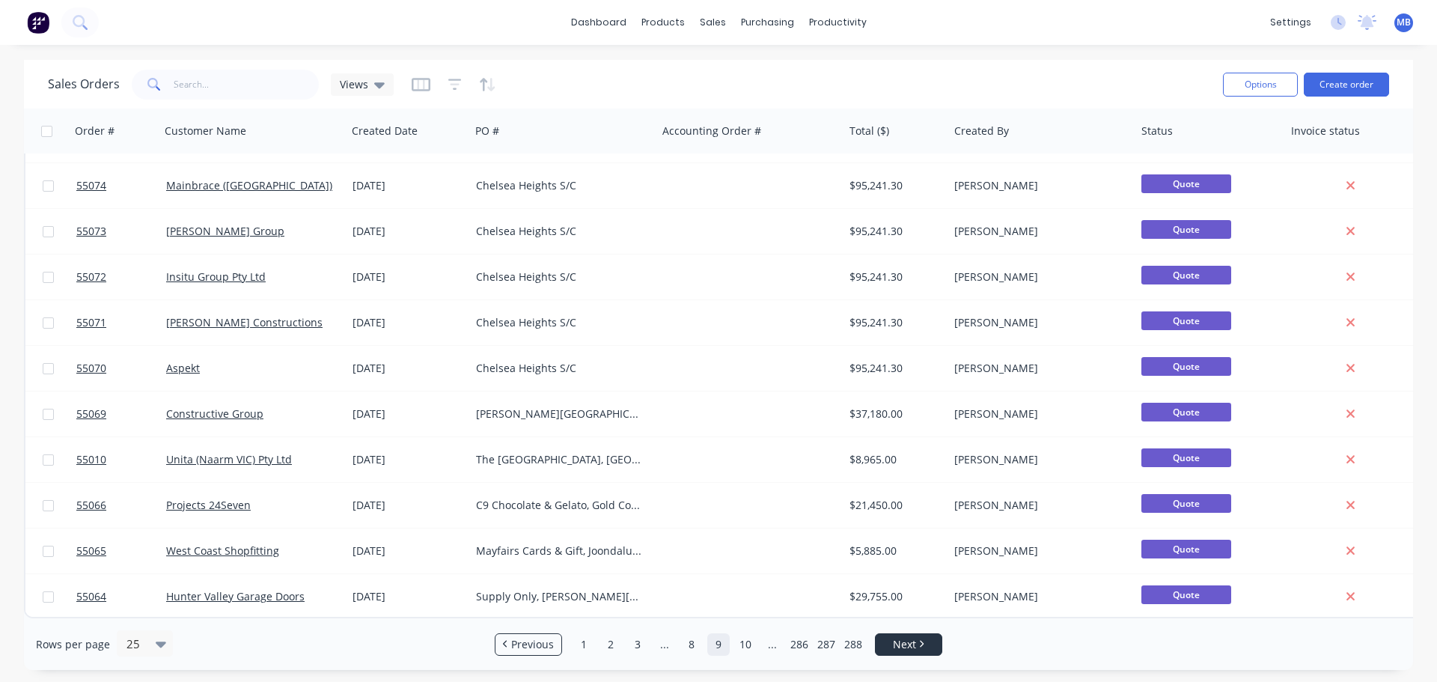
click at [912, 643] on span "Next" at bounding box center [904, 644] width 23 height 15
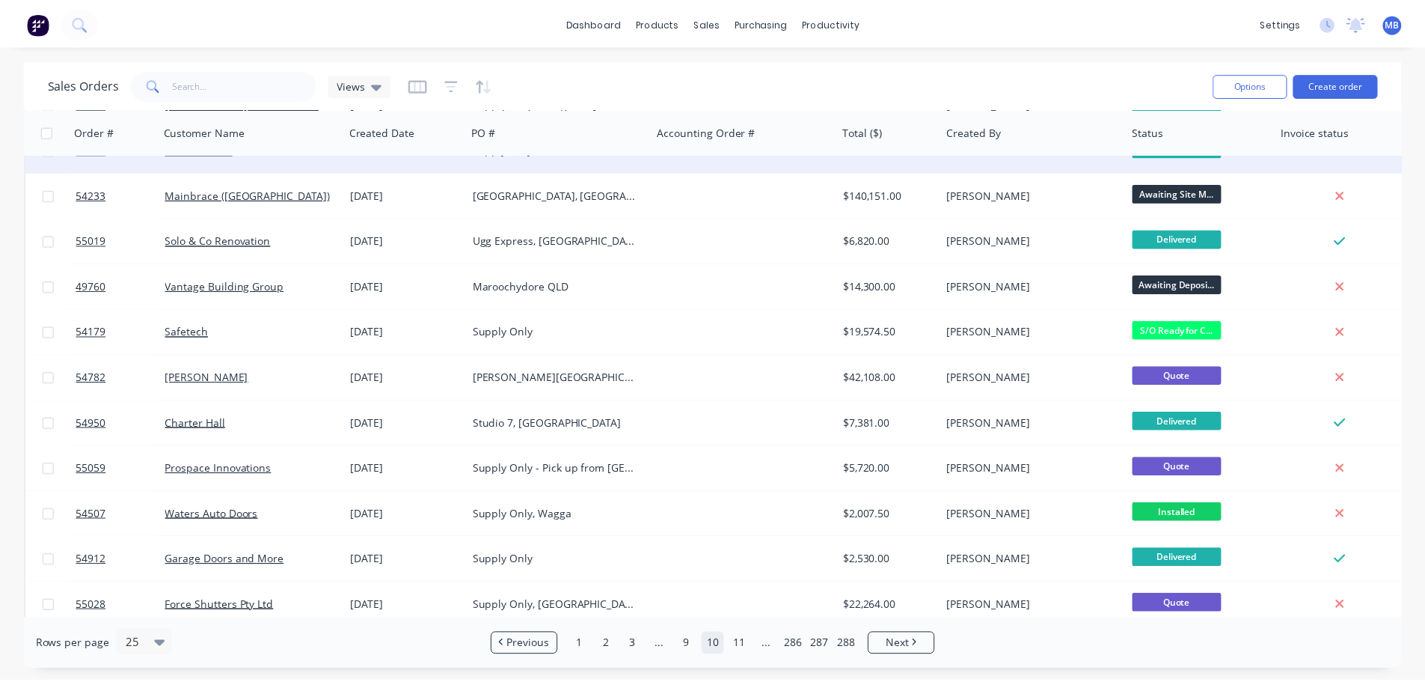
scroll to position [224, 0]
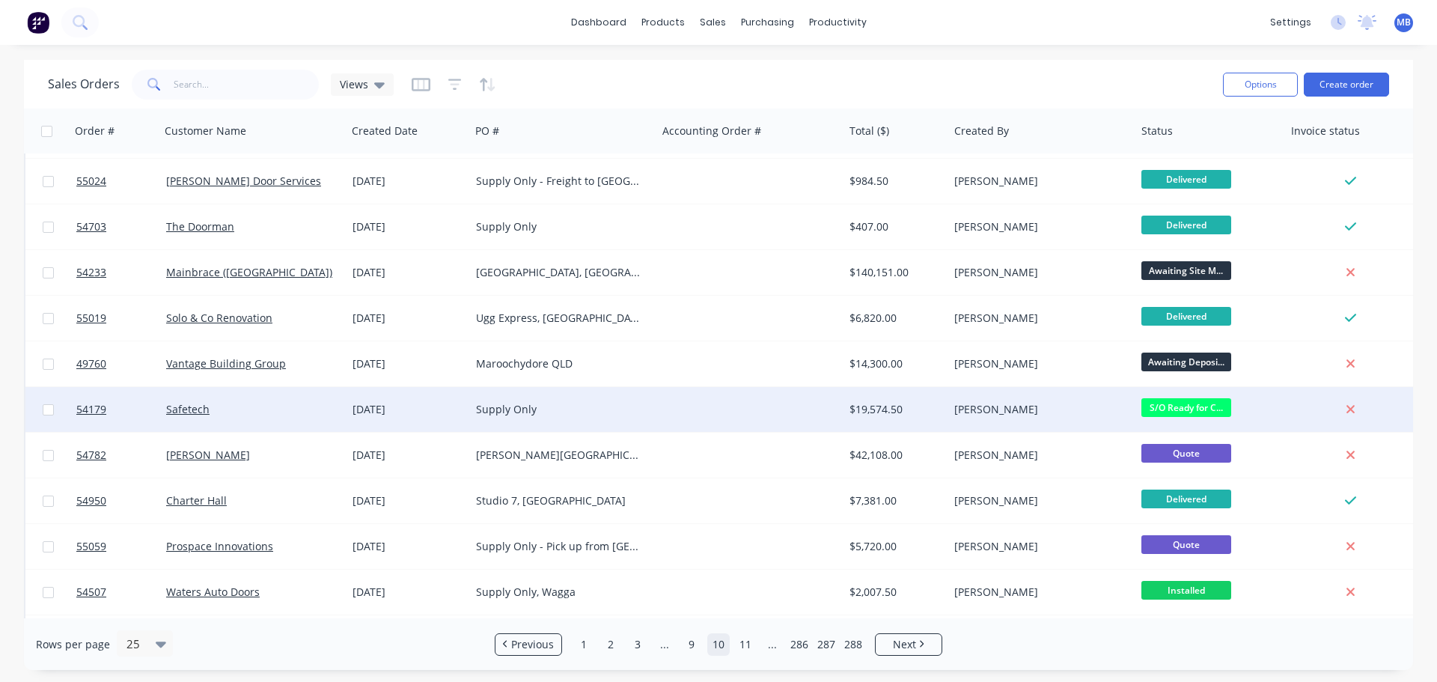
click at [515, 414] on div "Supply Only" at bounding box center [559, 409] width 166 height 15
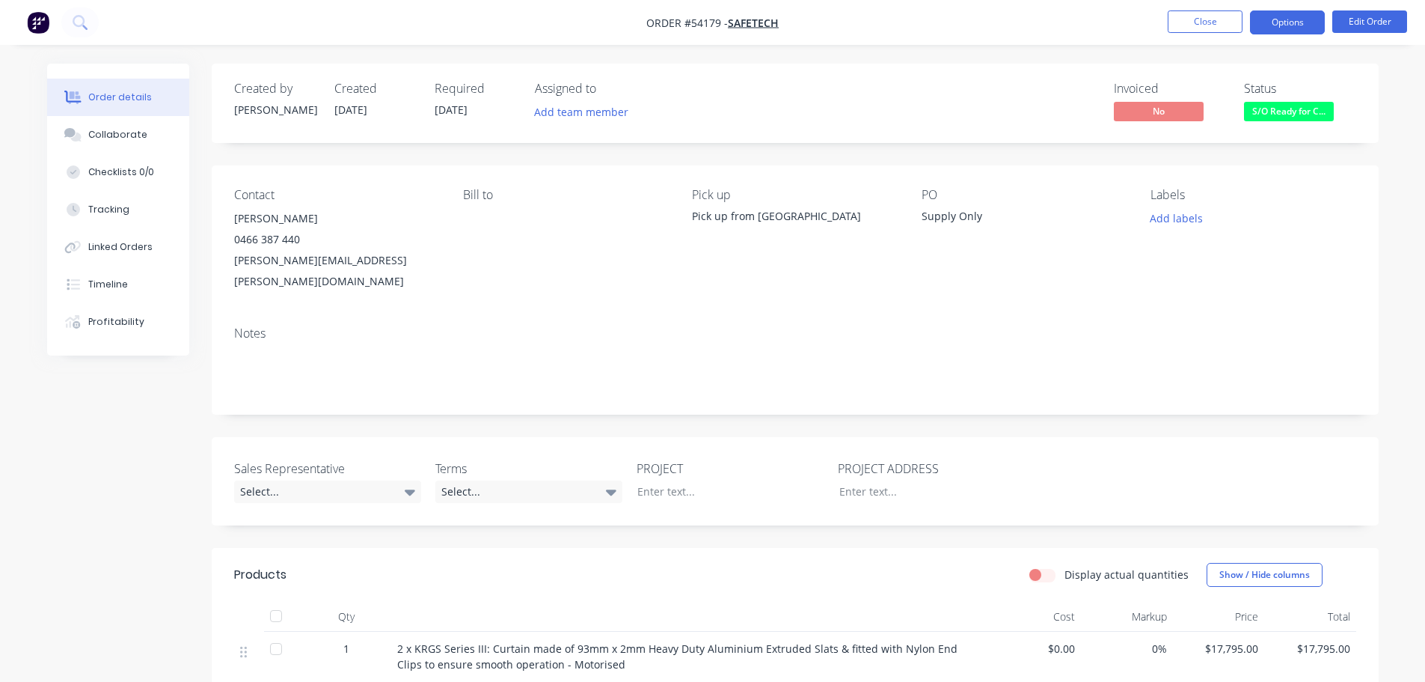
click at [1294, 22] on button "Options" at bounding box center [1287, 22] width 75 height 24
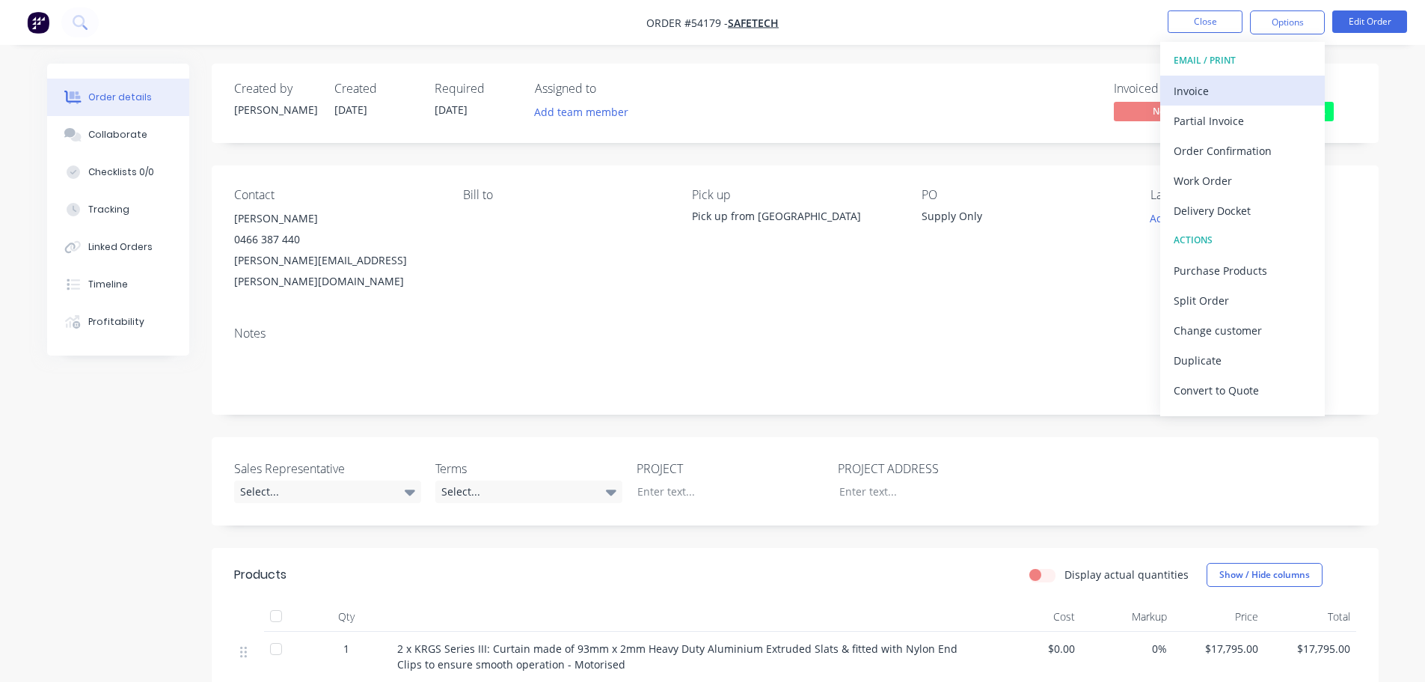
click at [1197, 86] on div "Invoice" at bounding box center [1243, 91] width 138 height 22
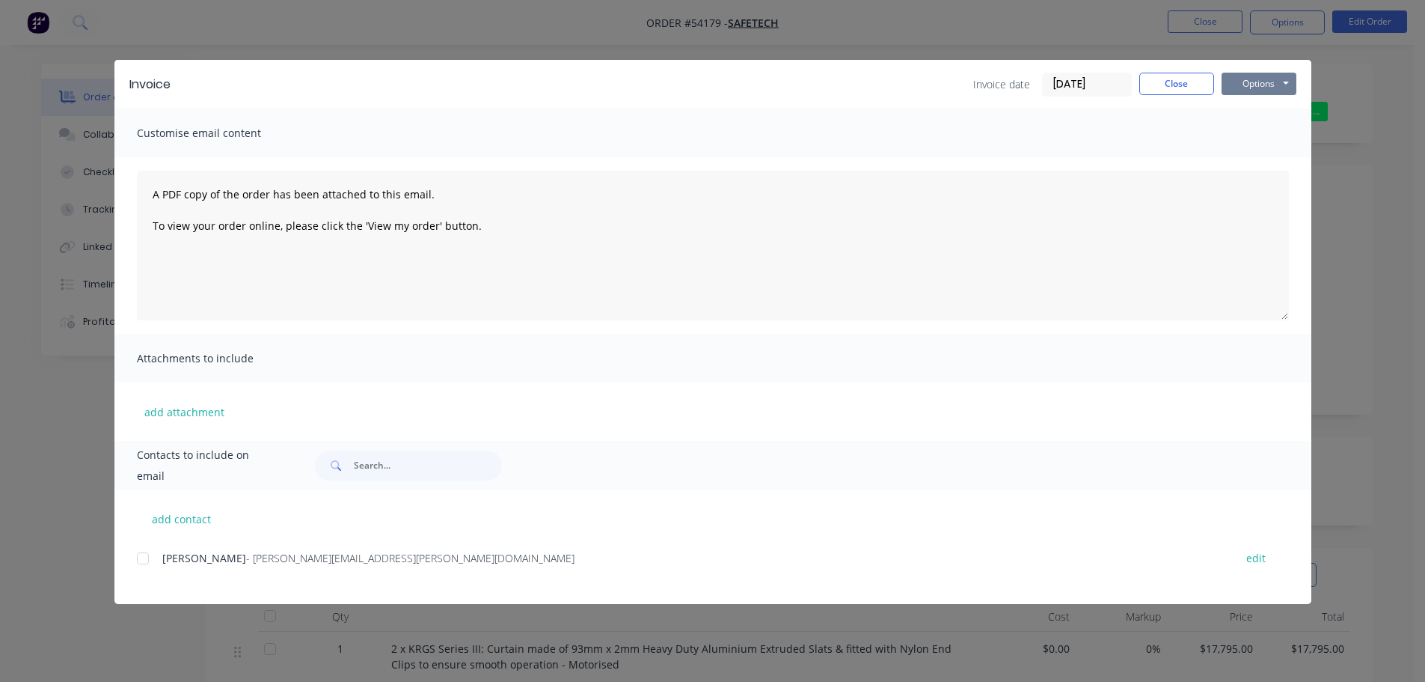
click at [1244, 78] on button "Options" at bounding box center [1259, 84] width 75 height 22
click at [1235, 129] on button "Print" at bounding box center [1270, 135] width 96 height 25
click at [1169, 83] on button "Close" at bounding box center [1177, 84] width 75 height 22
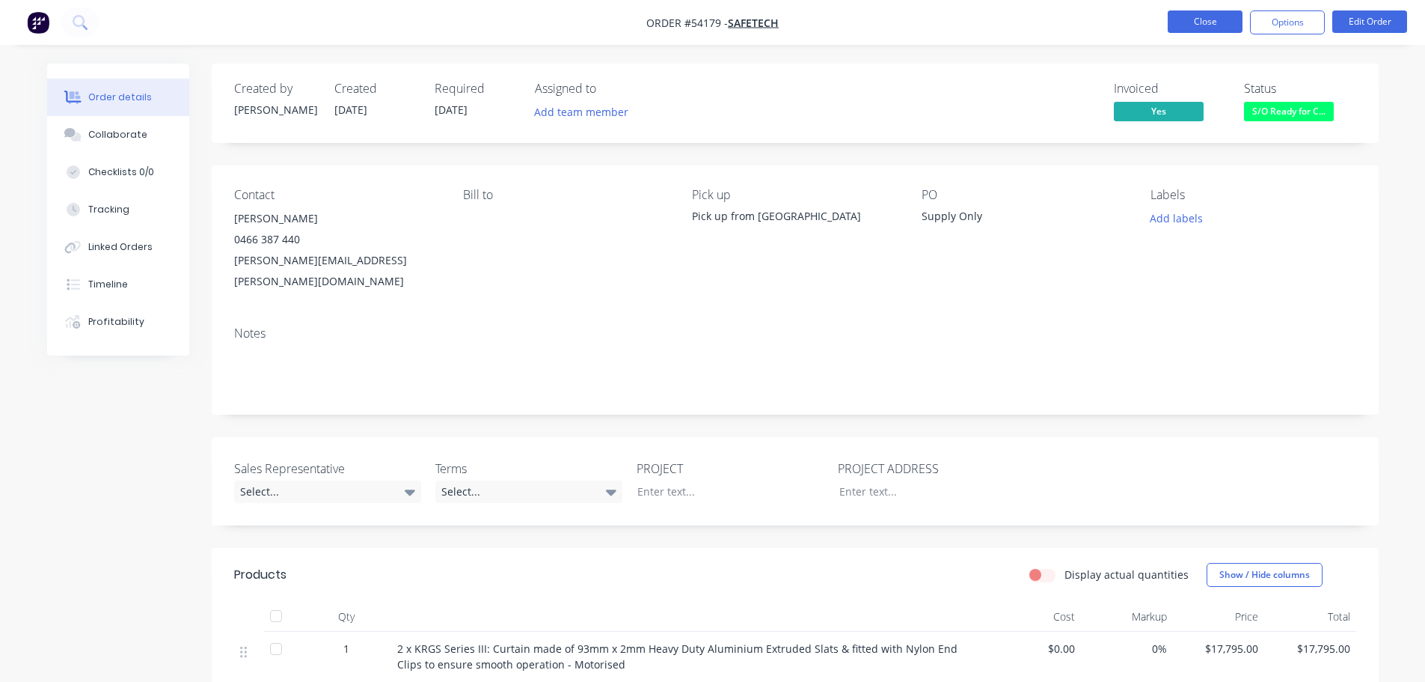
click at [1214, 25] on button "Close" at bounding box center [1205, 21] width 75 height 22
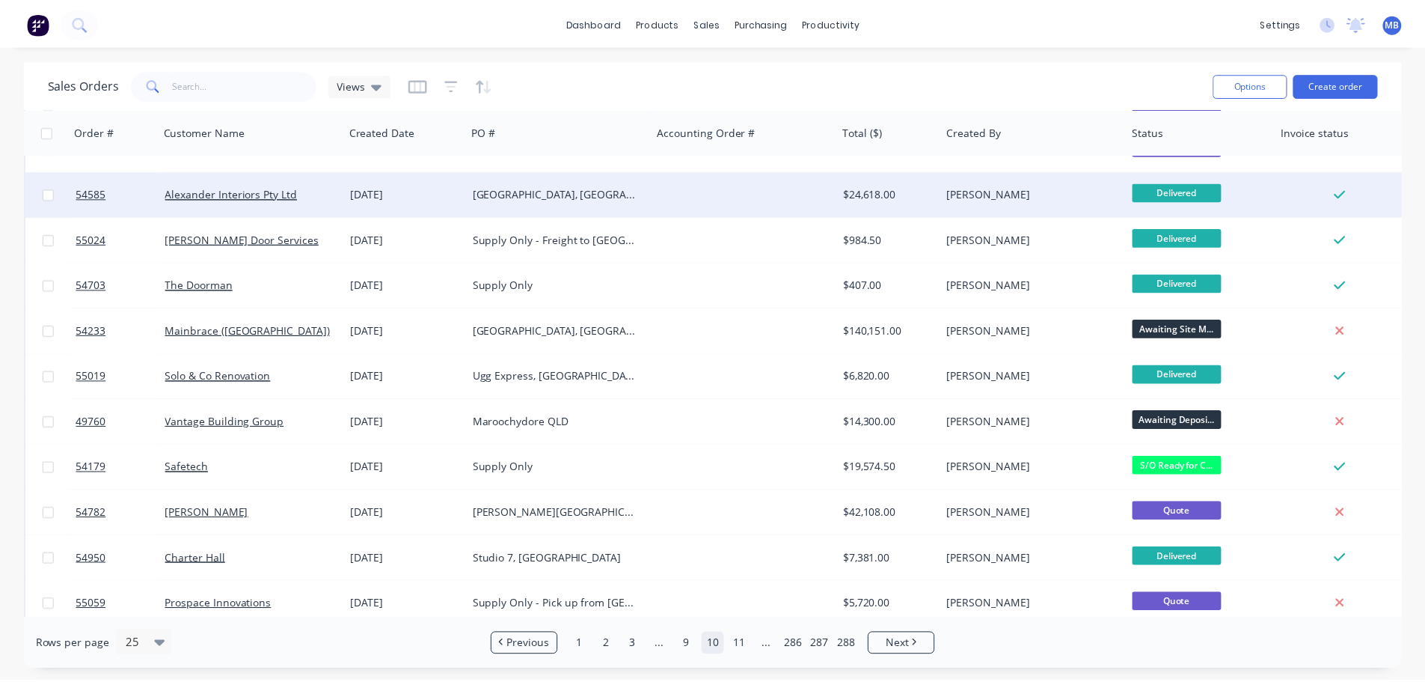
scroll to position [224, 0]
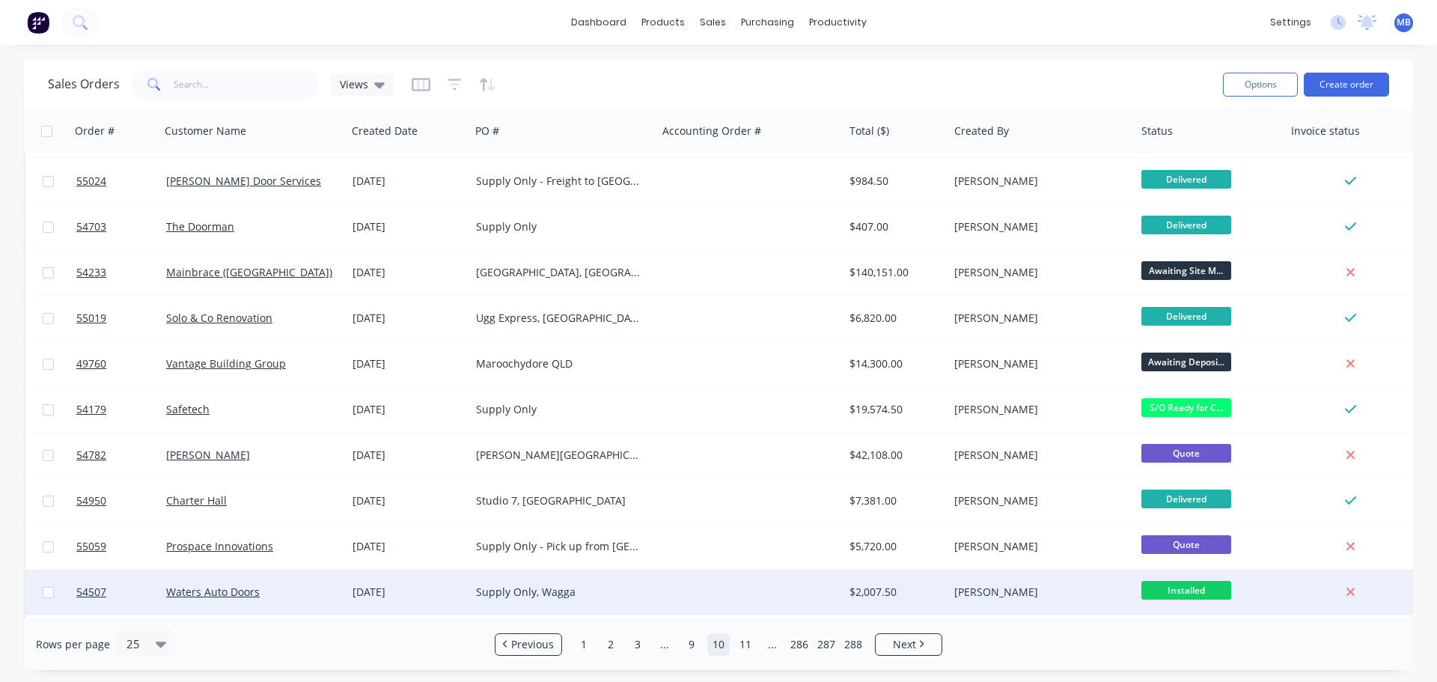
click at [1051, 589] on div "[PERSON_NAME]" at bounding box center [1037, 591] width 166 height 15
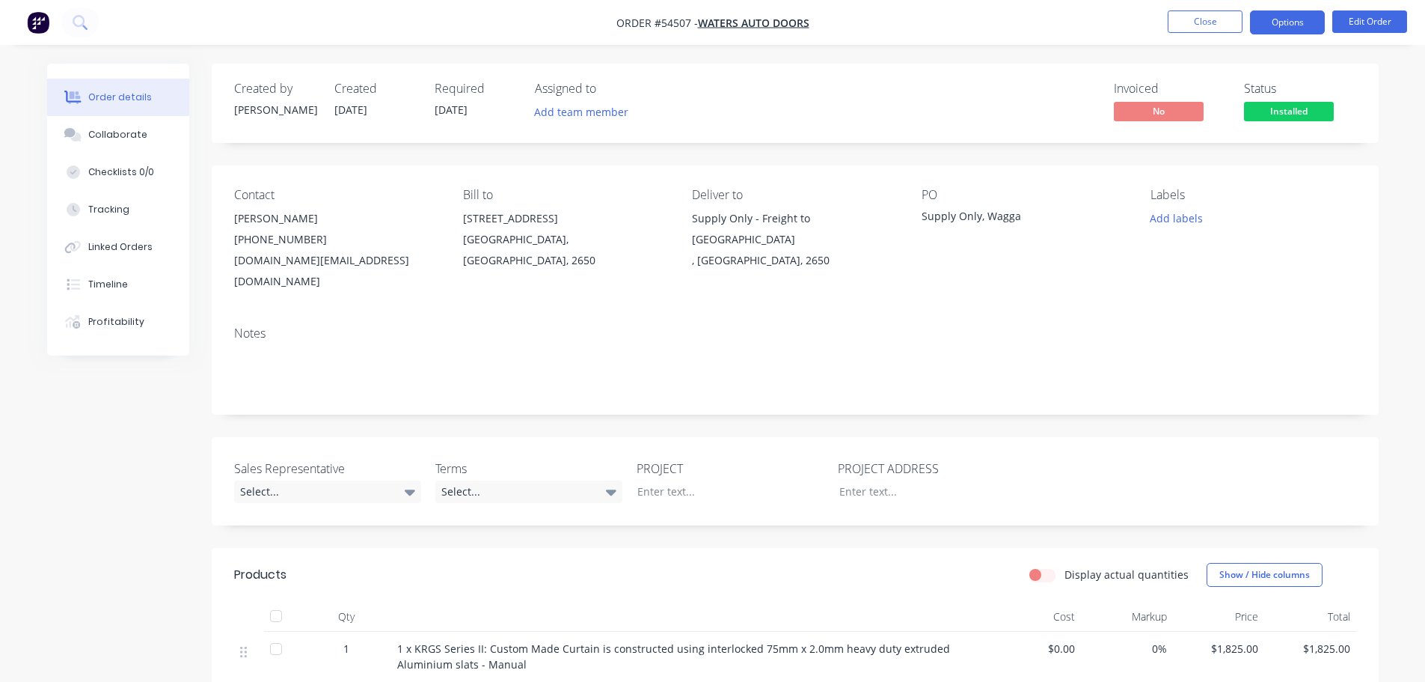
click at [1288, 18] on button "Options" at bounding box center [1287, 22] width 75 height 24
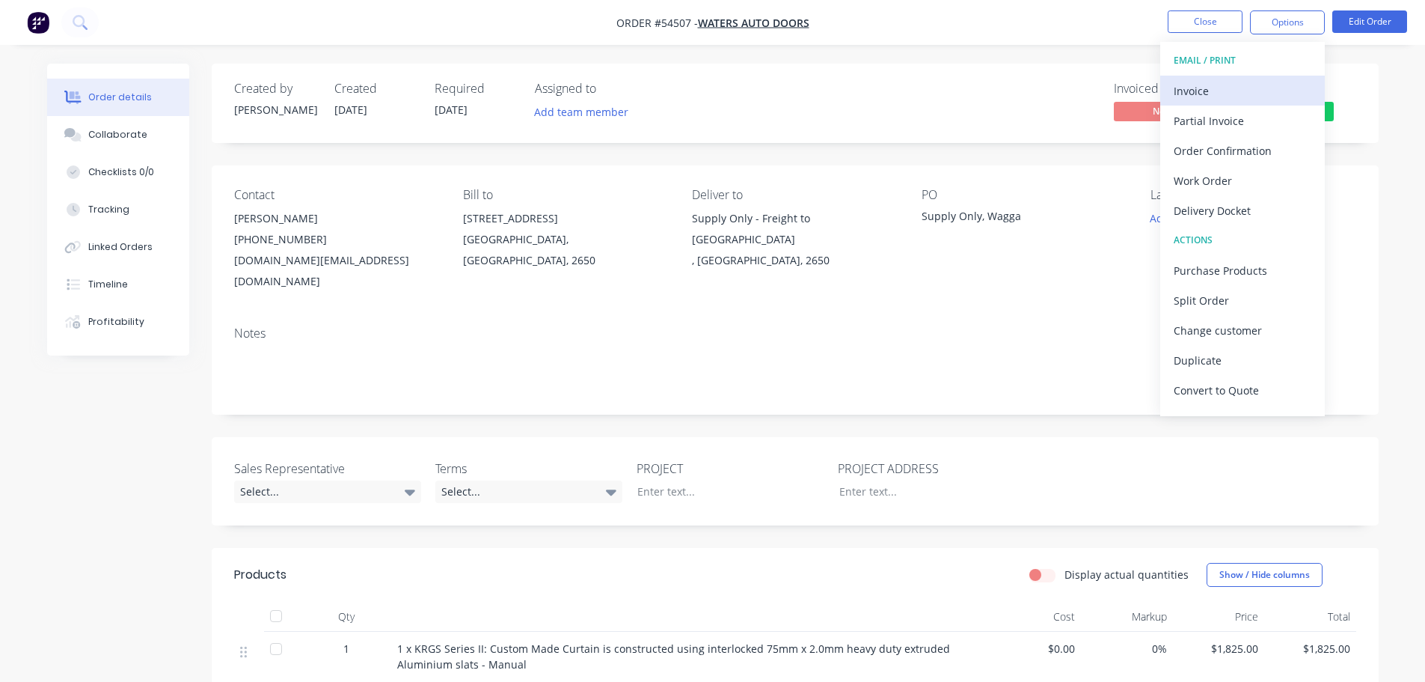
click at [1190, 94] on div "Invoice" at bounding box center [1243, 91] width 138 height 22
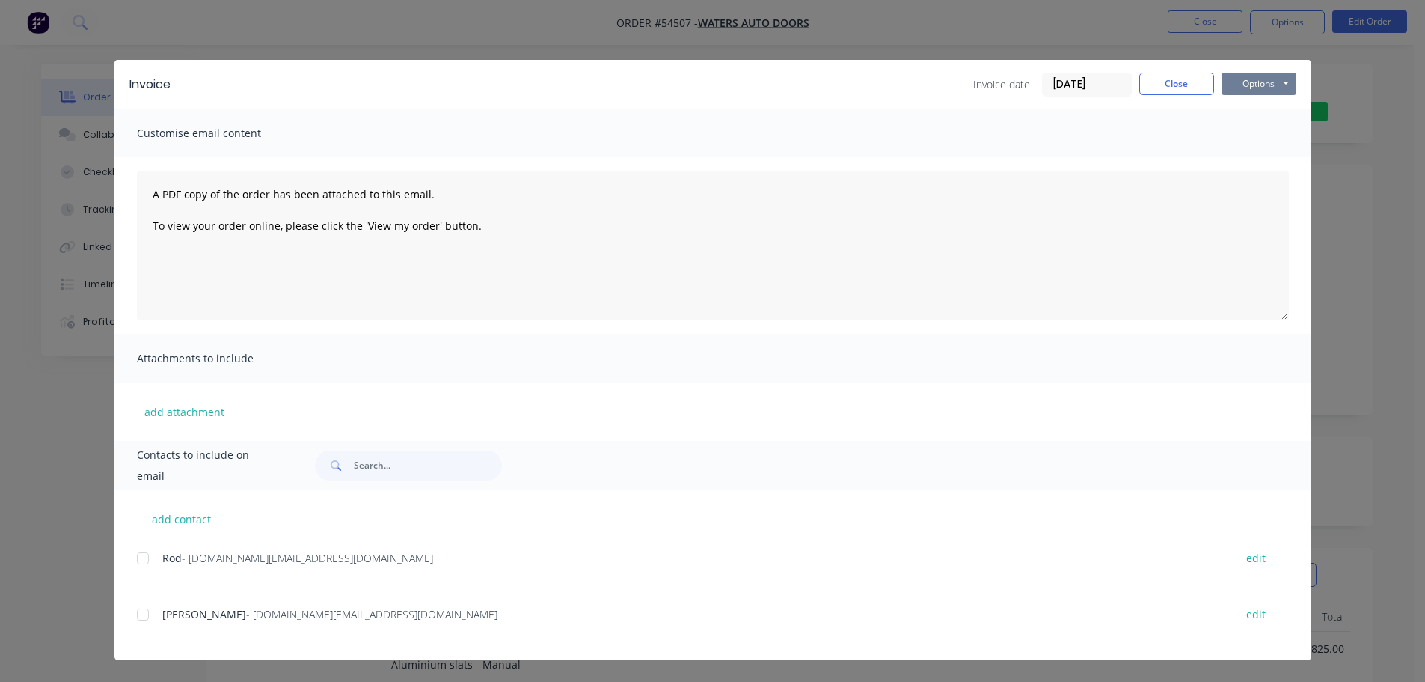
click at [1241, 94] on button "Options" at bounding box center [1259, 84] width 75 height 22
click at [1241, 135] on button "Print" at bounding box center [1270, 135] width 96 height 25
click at [1190, 91] on button "Close" at bounding box center [1177, 84] width 75 height 22
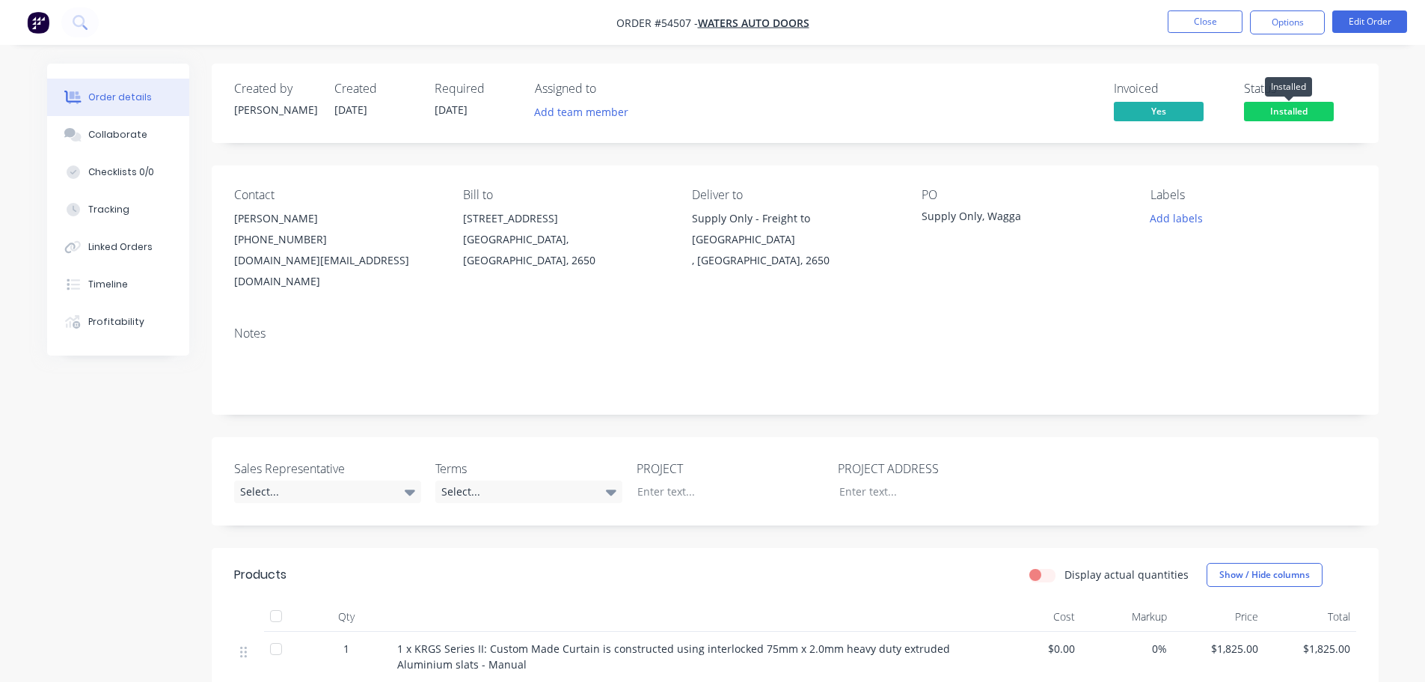
click at [1311, 108] on span "Installed" at bounding box center [1289, 111] width 90 height 19
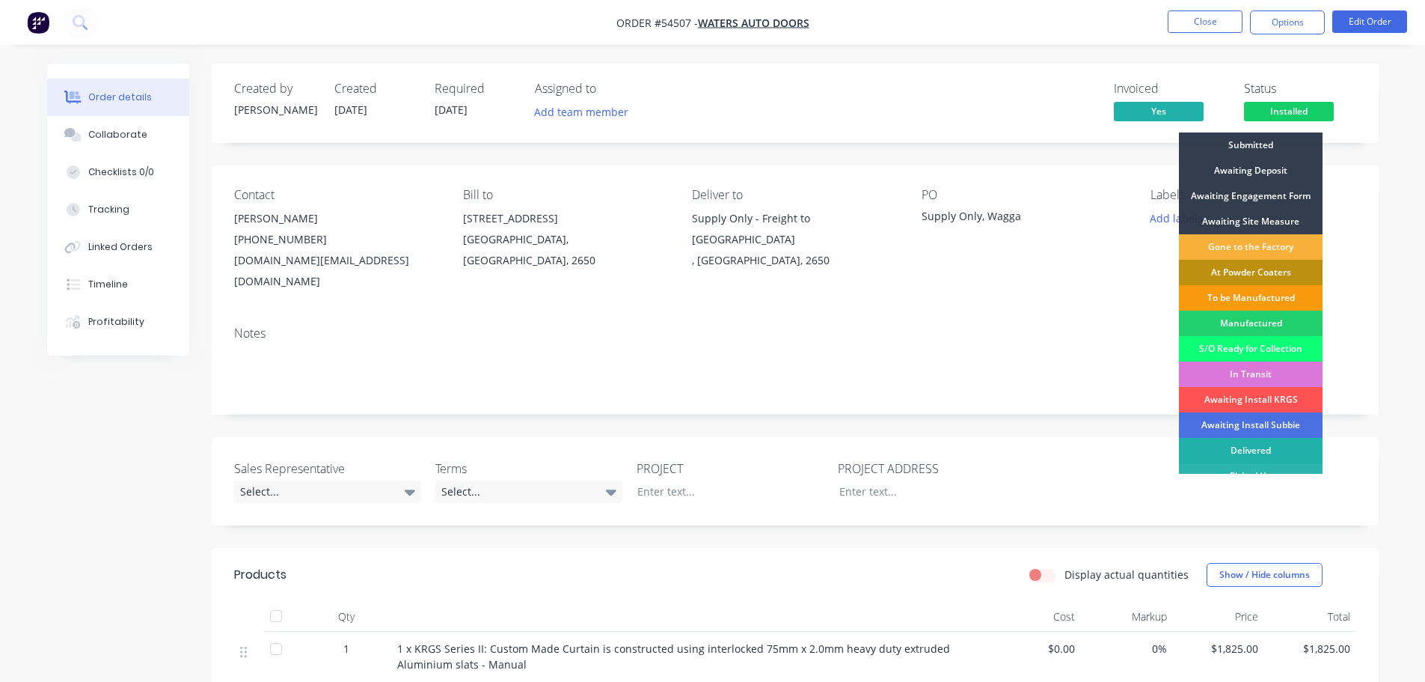
click at [1260, 444] on div "Delivered" at bounding box center [1251, 450] width 144 height 25
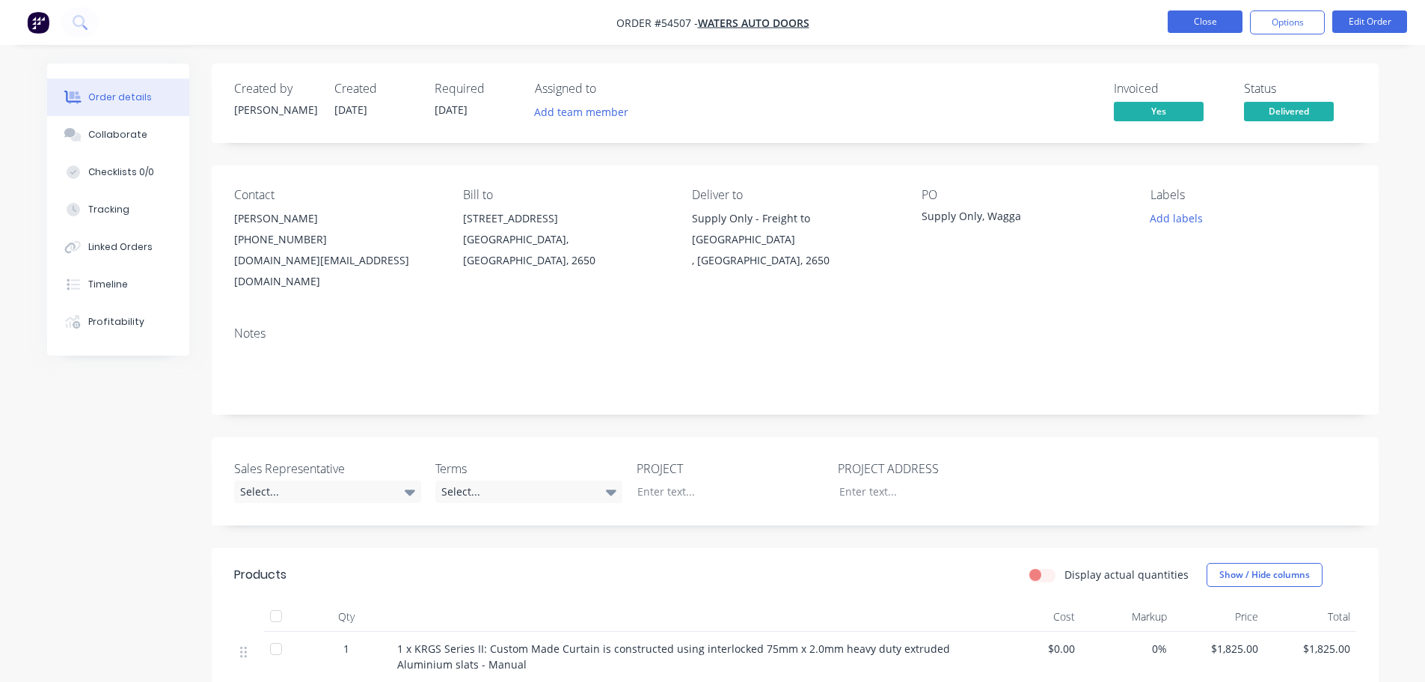
click at [1206, 24] on button "Close" at bounding box center [1205, 21] width 75 height 22
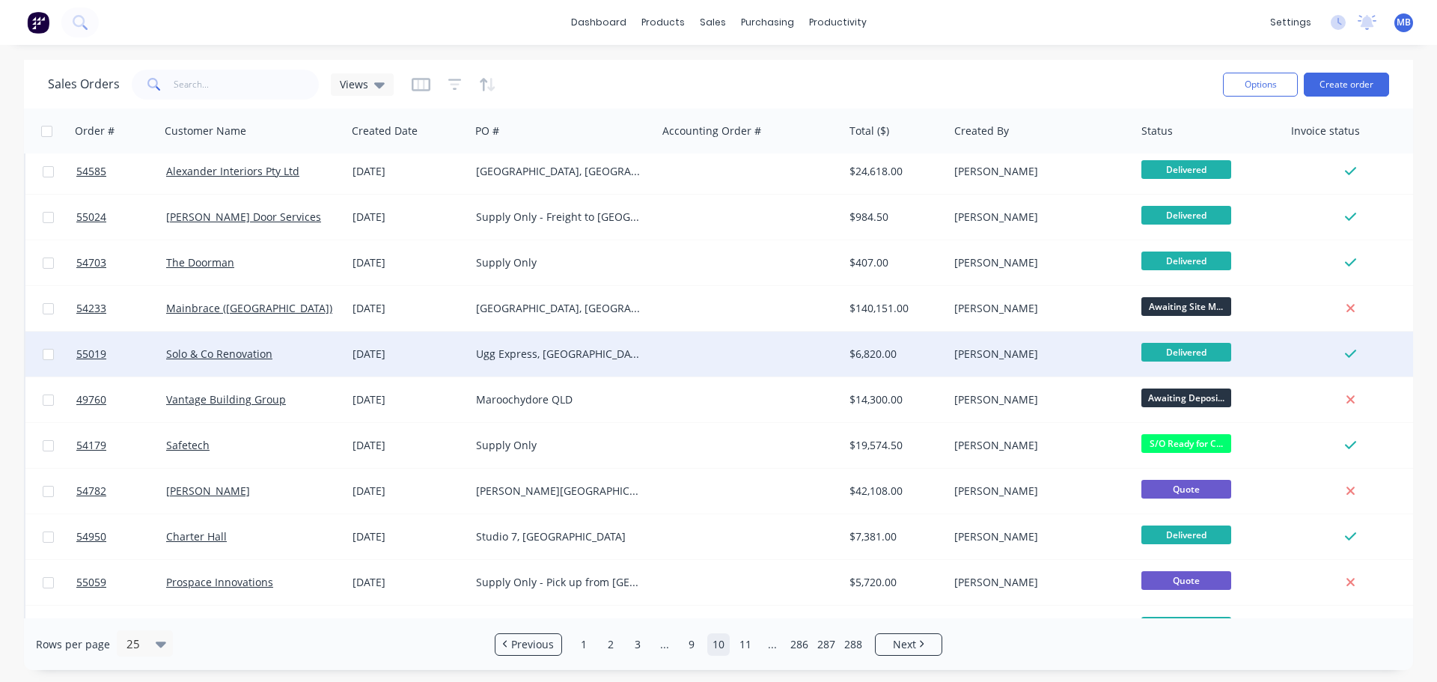
scroll to position [224, 0]
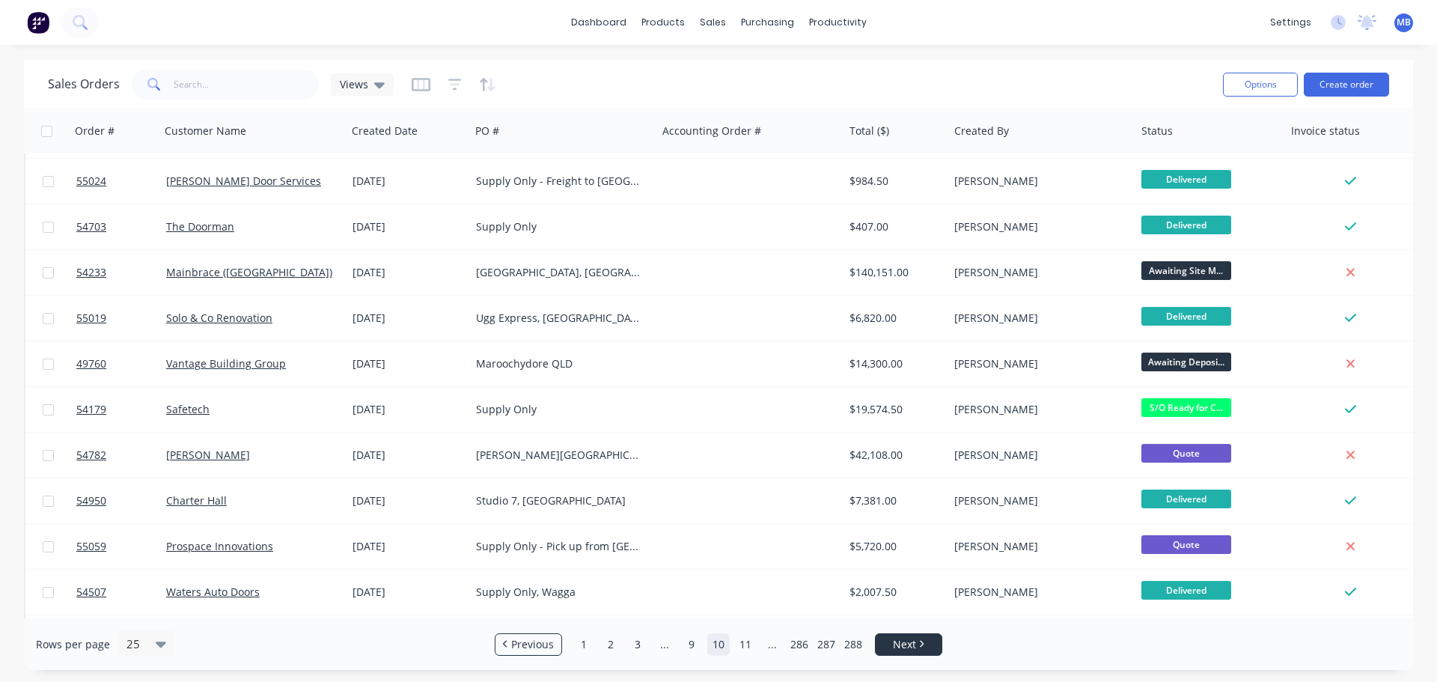
click at [908, 643] on span "Next" at bounding box center [904, 644] width 23 height 15
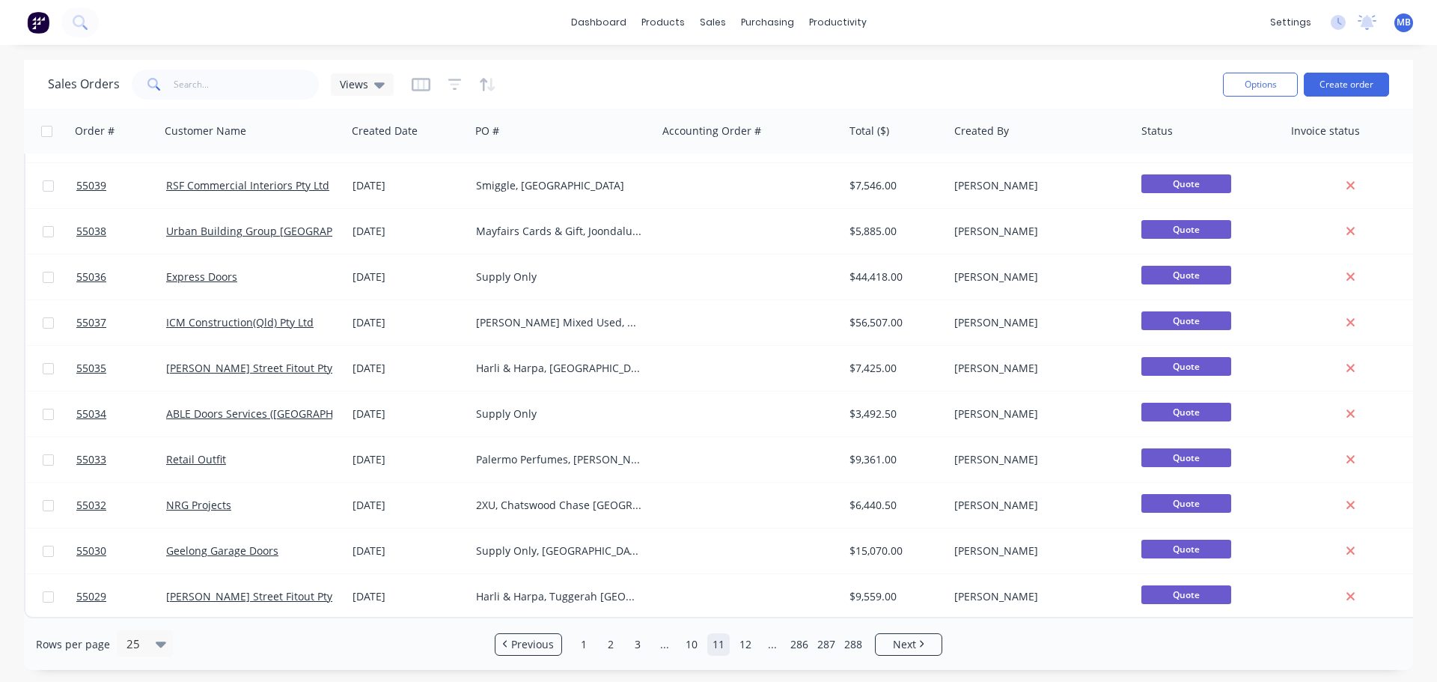
scroll to position [684, 0]
click at [920, 643] on icon "Next page" at bounding box center [921, 643] width 4 height 7
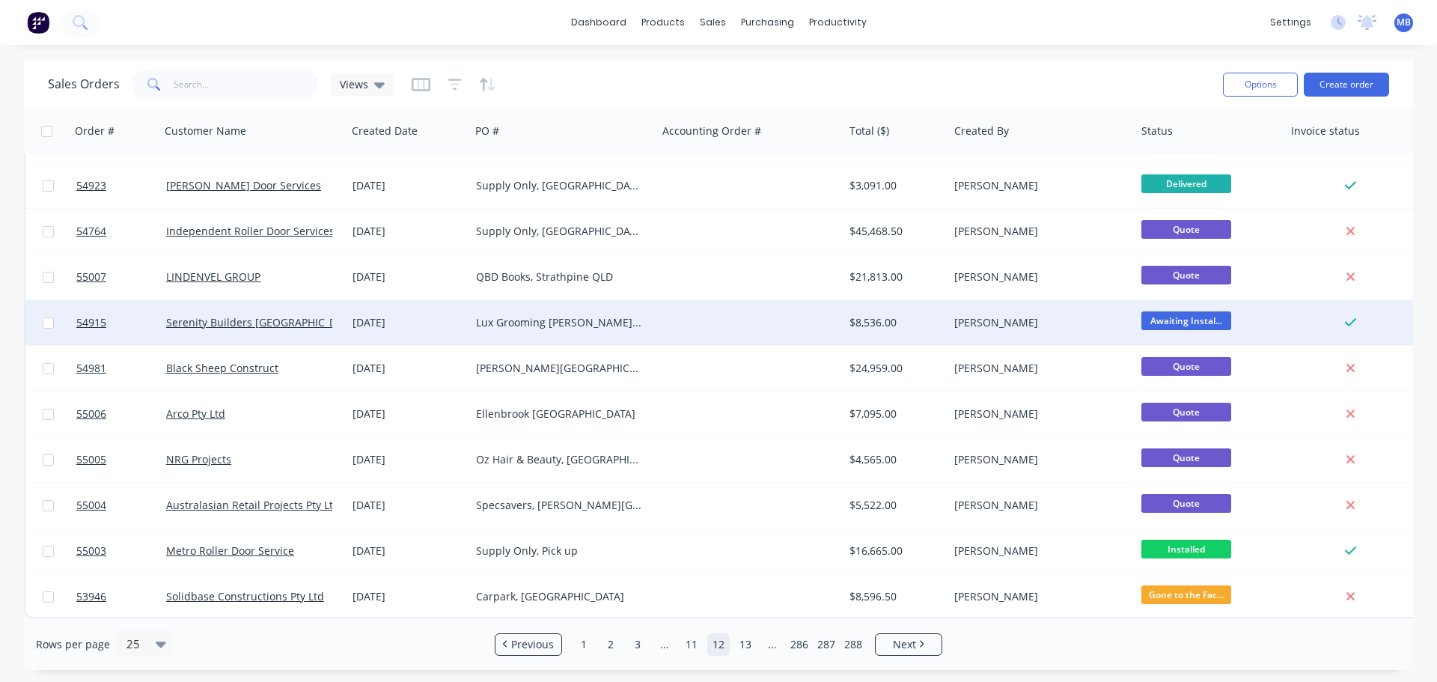
click at [861, 315] on div "$8,536.00" at bounding box center [893, 322] width 88 height 15
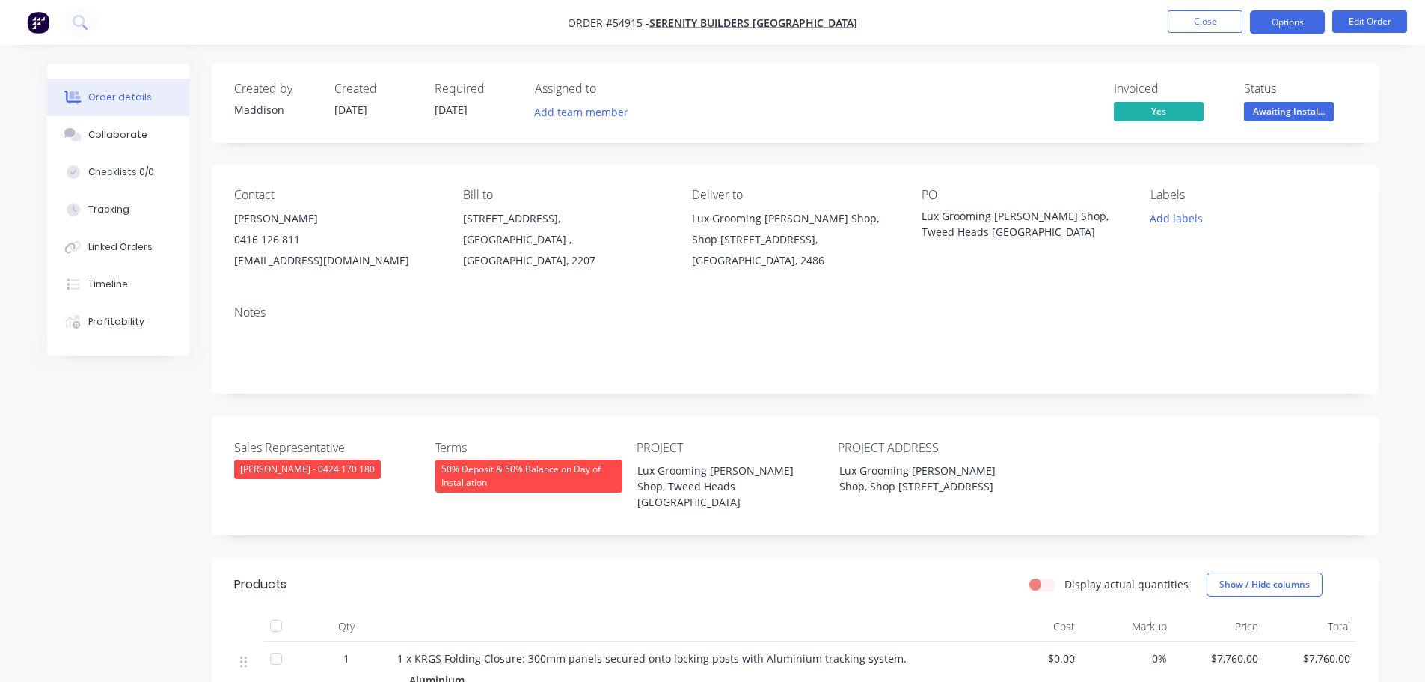
click at [1285, 24] on button "Options" at bounding box center [1287, 22] width 75 height 24
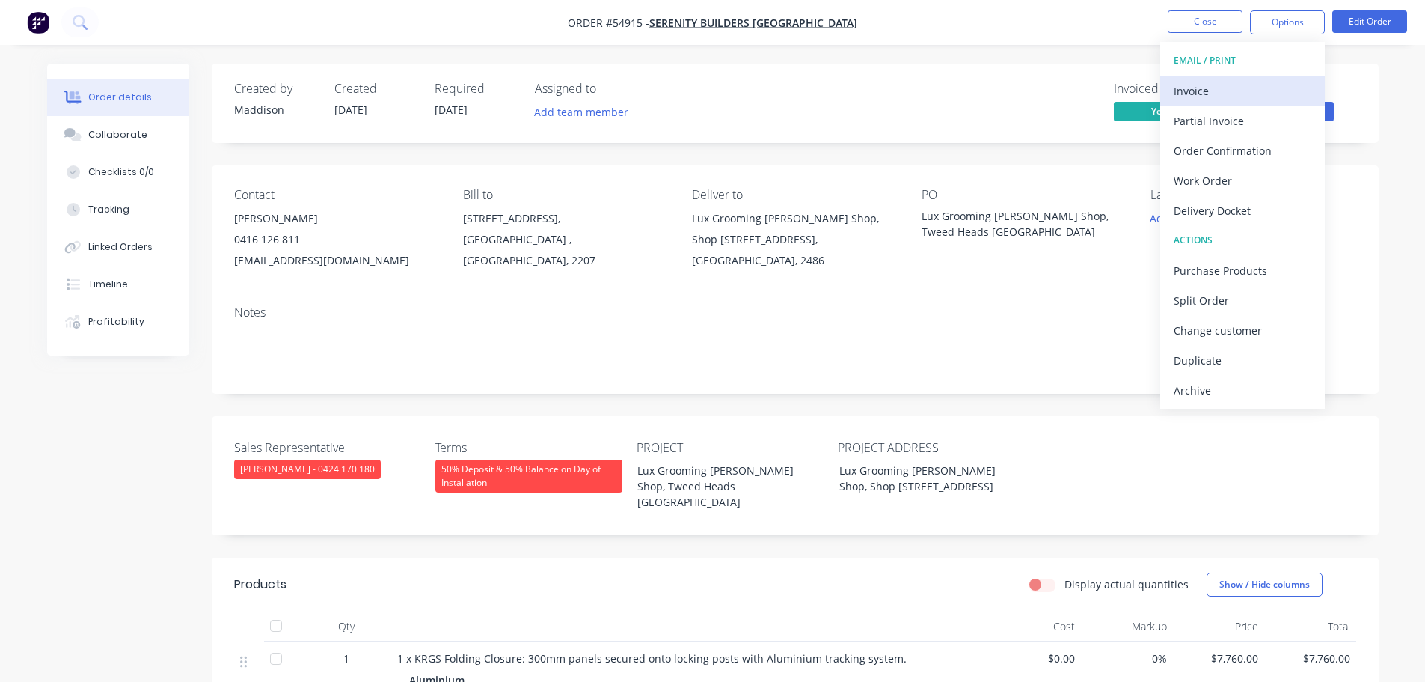
click at [1197, 90] on div "Invoice" at bounding box center [1243, 91] width 138 height 22
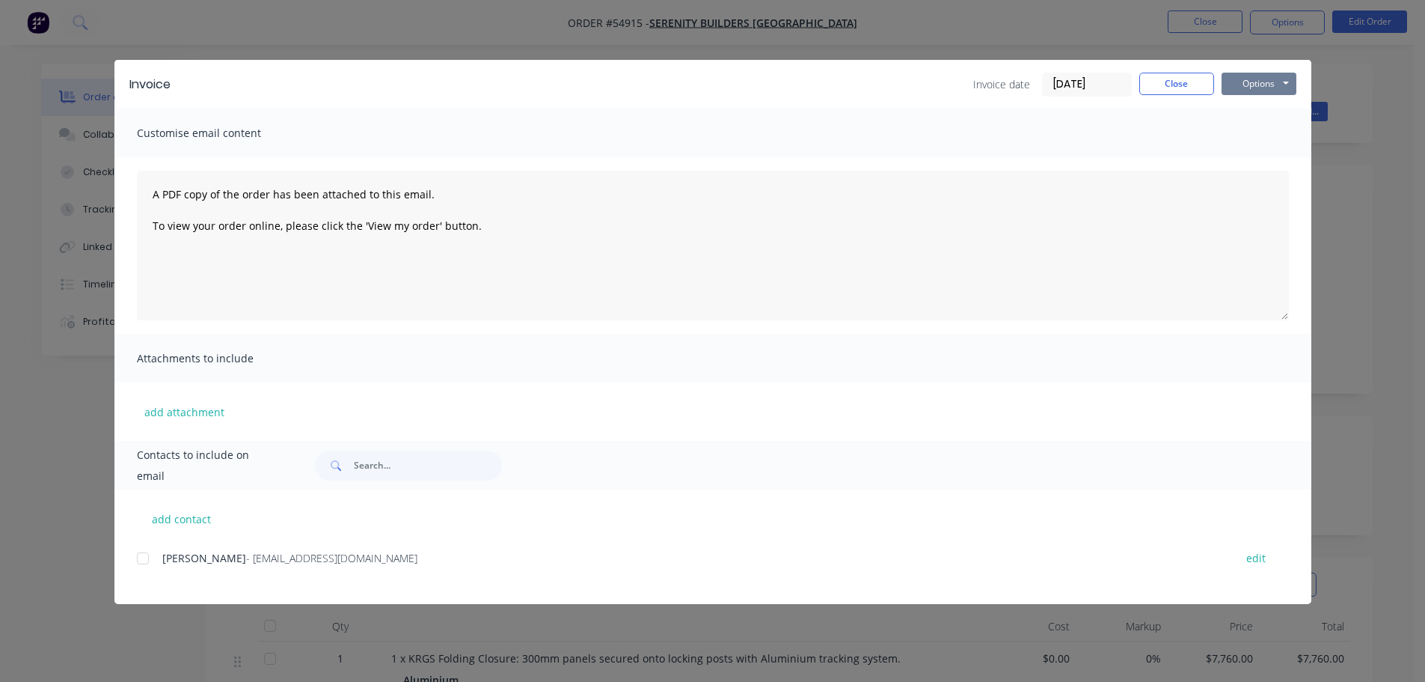
click at [1250, 87] on button "Options" at bounding box center [1259, 84] width 75 height 22
click at [1244, 134] on button "Print" at bounding box center [1270, 135] width 96 height 25
click at [1179, 82] on button "Close" at bounding box center [1177, 84] width 75 height 22
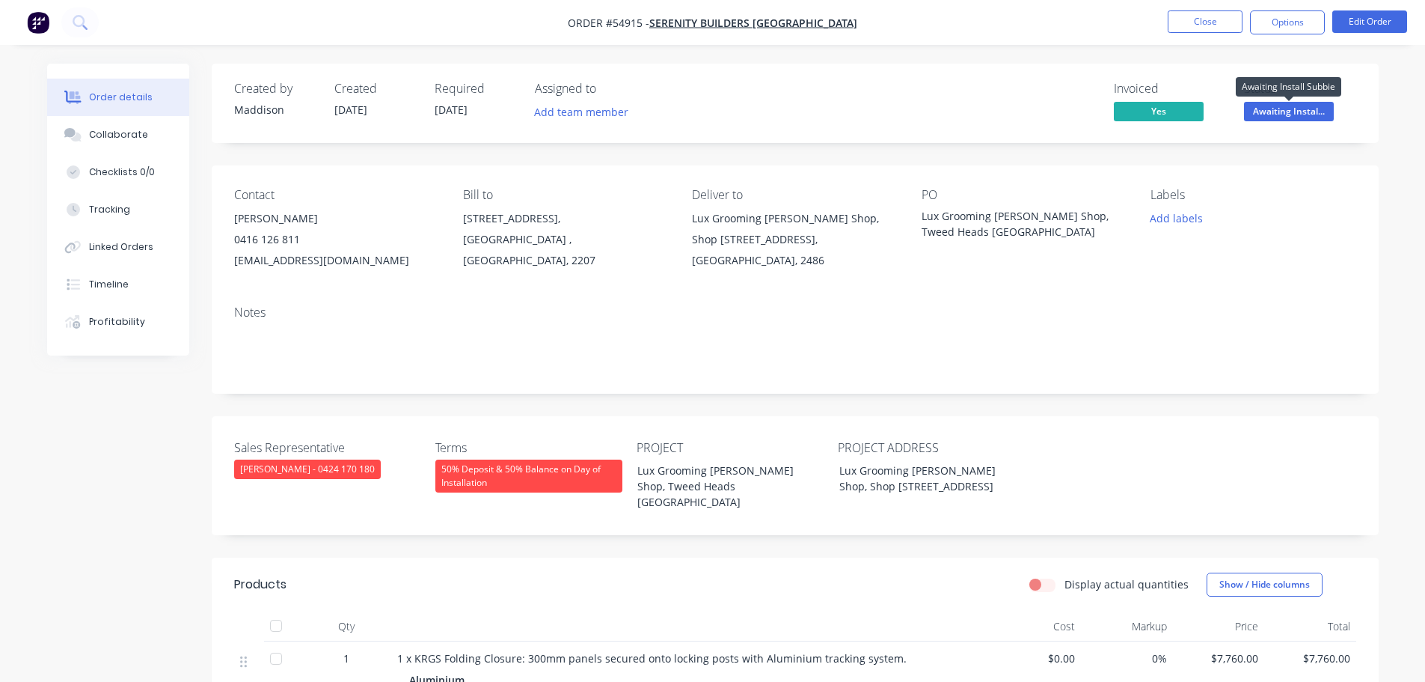
click at [1283, 105] on span "Awaiting Instal..." at bounding box center [1289, 111] width 90 height 19
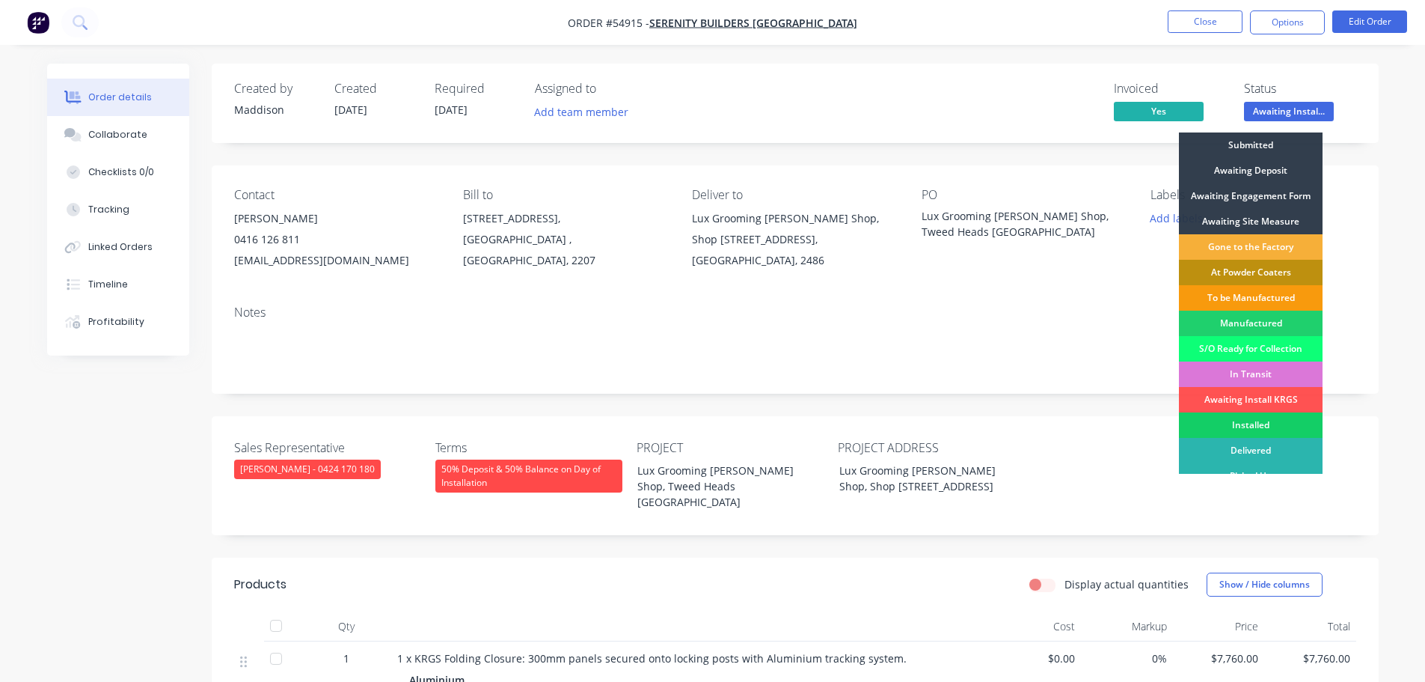
click at [1260, 424] on div "Installed" at bounding box center [1251, 424] width 144 height 25
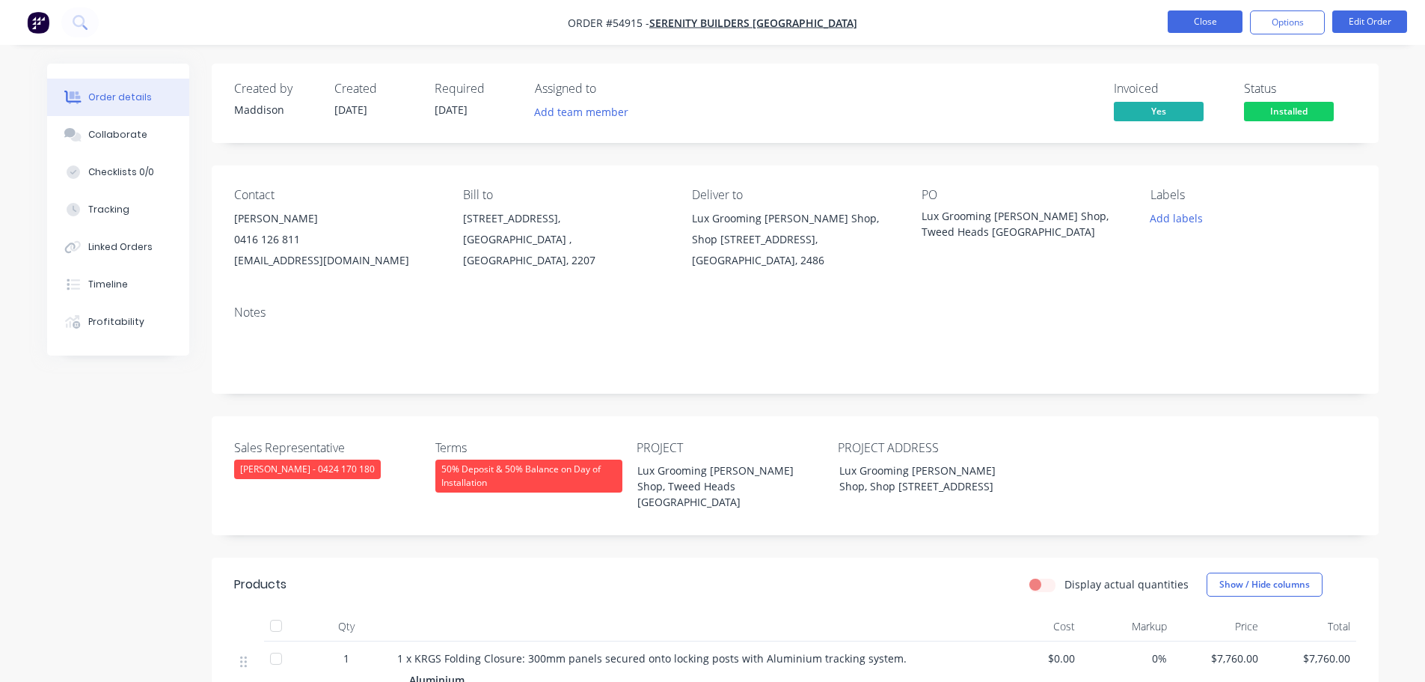
click at [1219, 23] on button "Close" at bounding box center [1205, 21] width 75 height 22
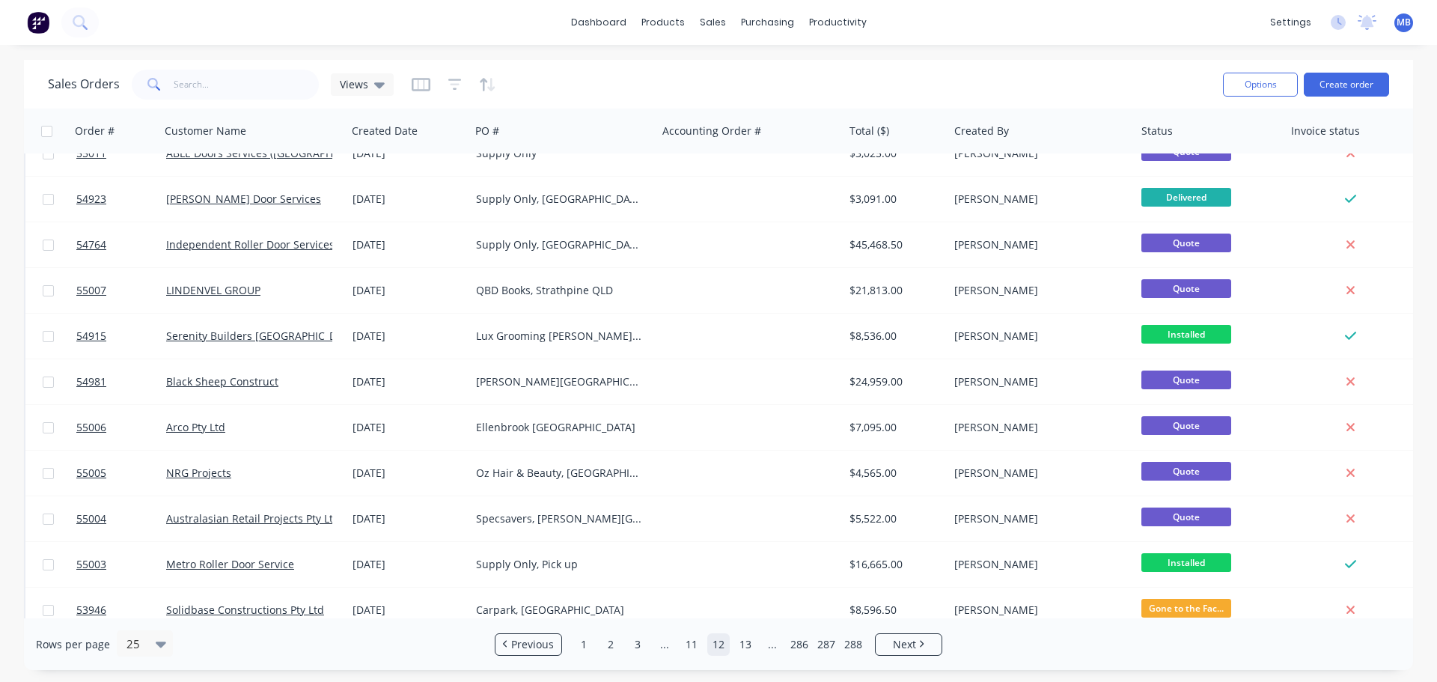
scroll to position [684, 0]
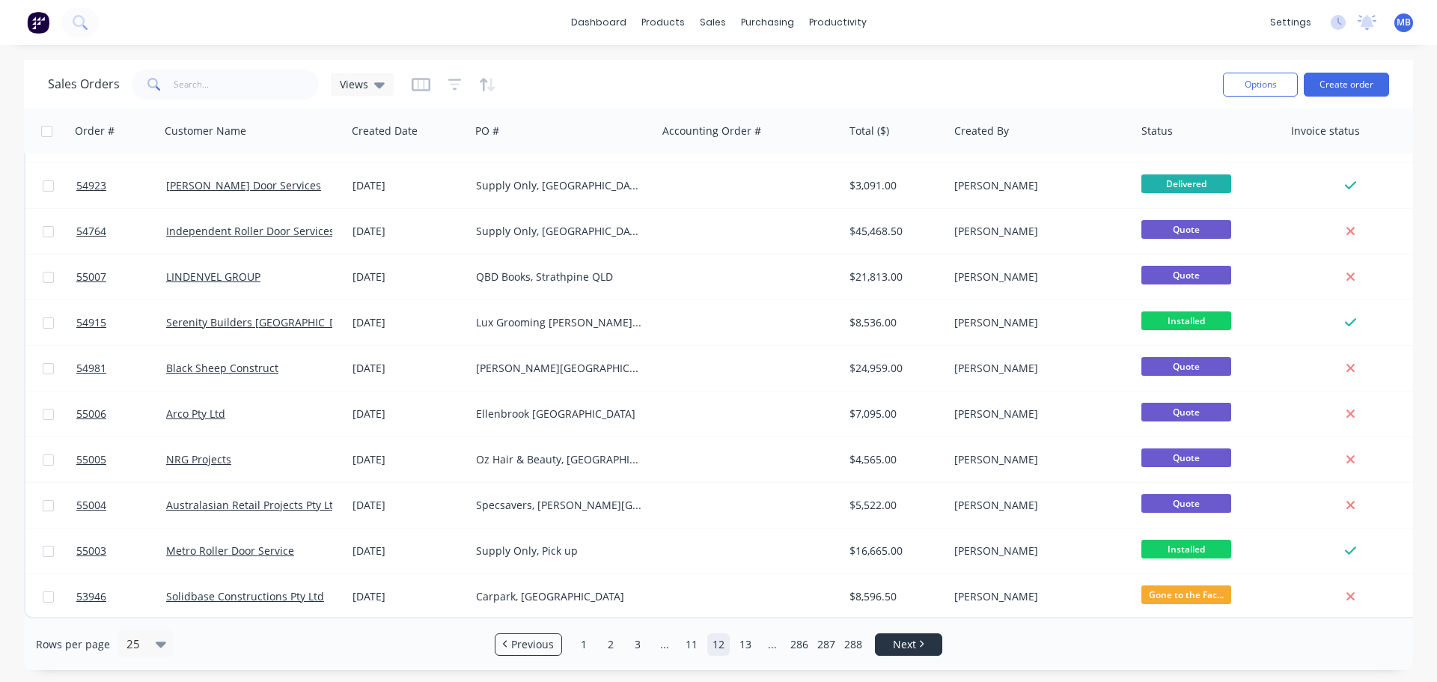
click at [903, 642] on span "Next" at bounding box center [904, 644] width 23 height 15
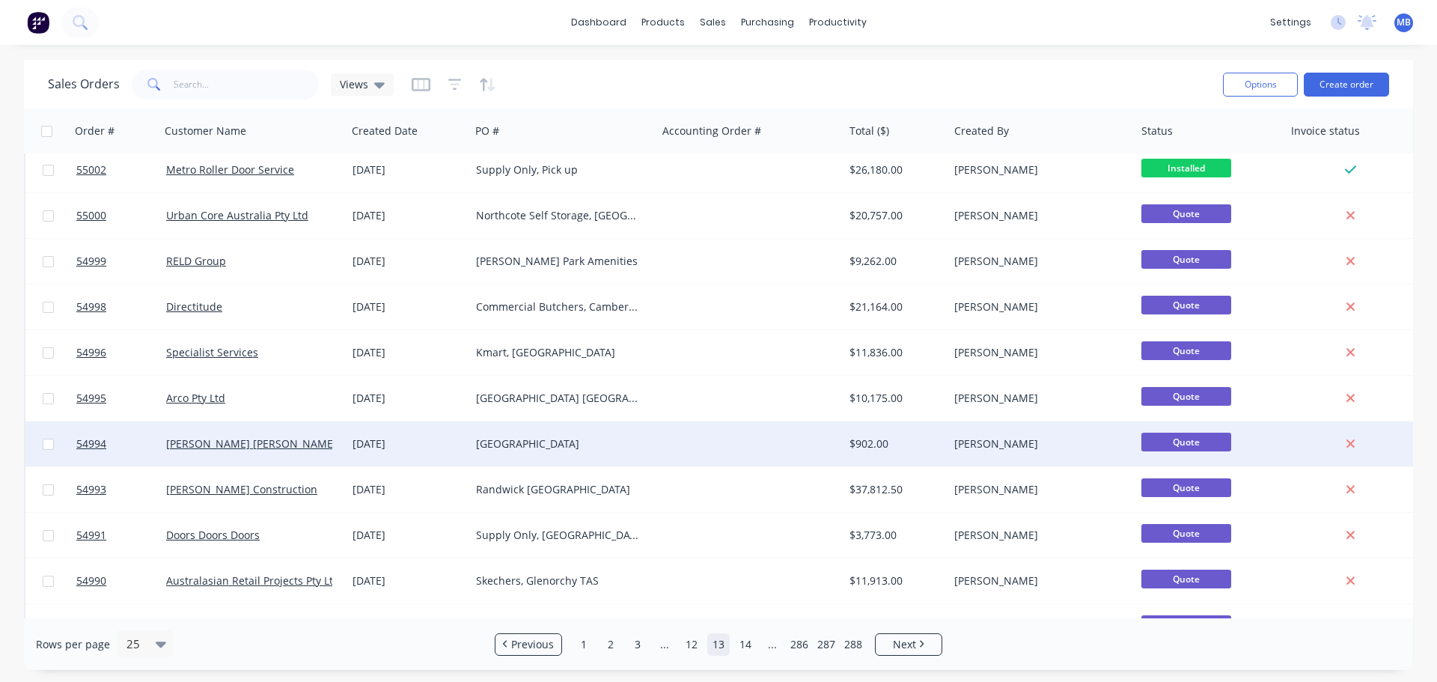
scroll to position [0, 0]
